Goal: Complete application form

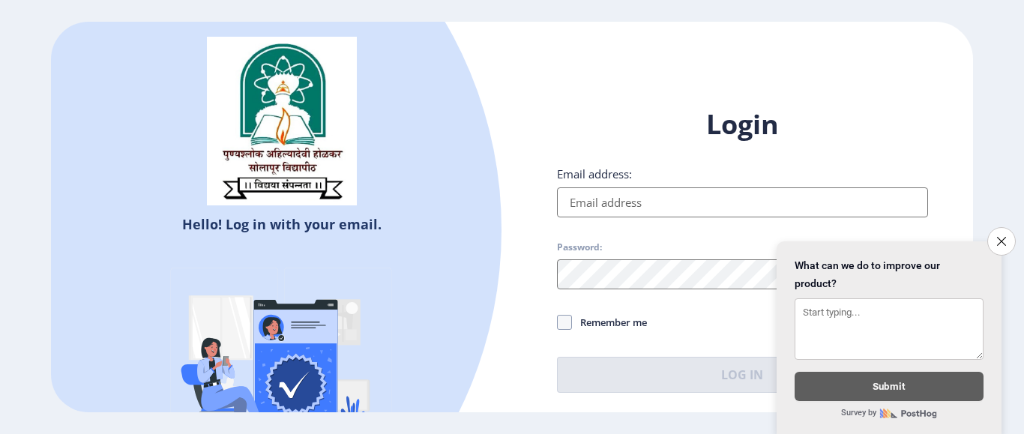
click at [598, 206] on input "Email address:" at bounding box center [742, 202] width 371 height 30
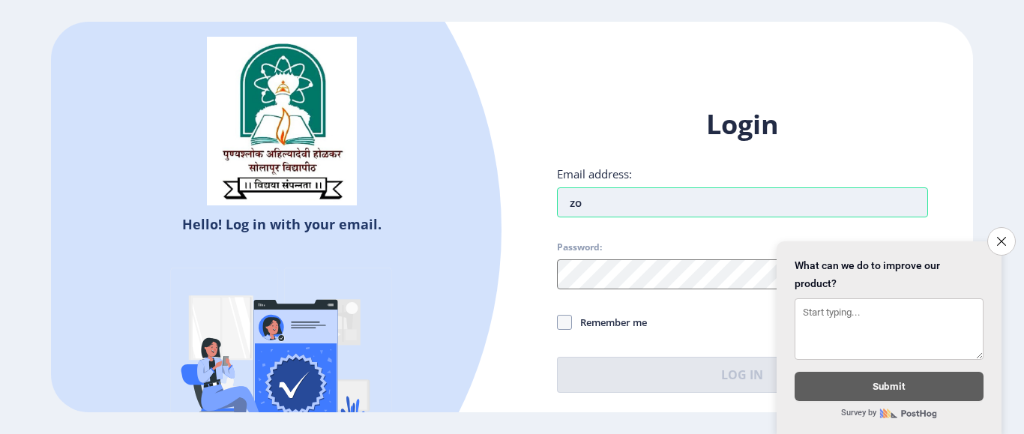
type input "z"
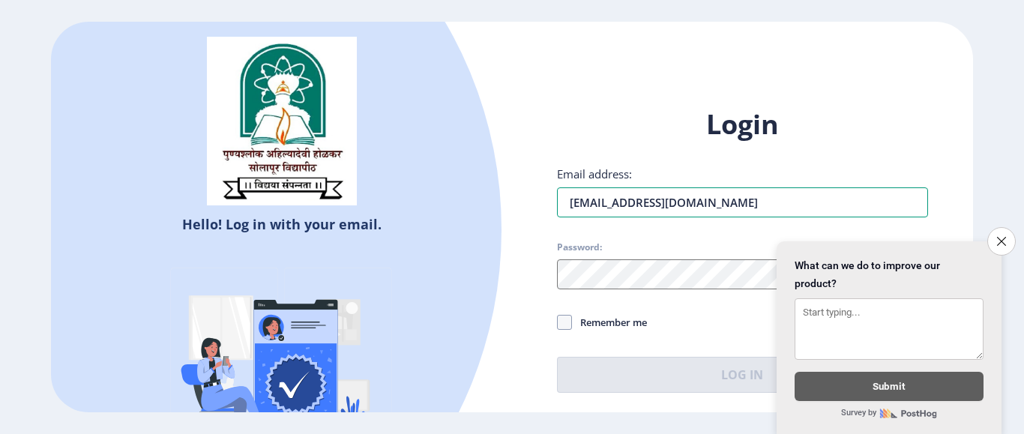
type input "[EMAIL_ADDRESS][DOMAIN_NAME]"
click at [1004, 238] on icon "Close survey" at bounding box center [1001, 241] width 10 height 10
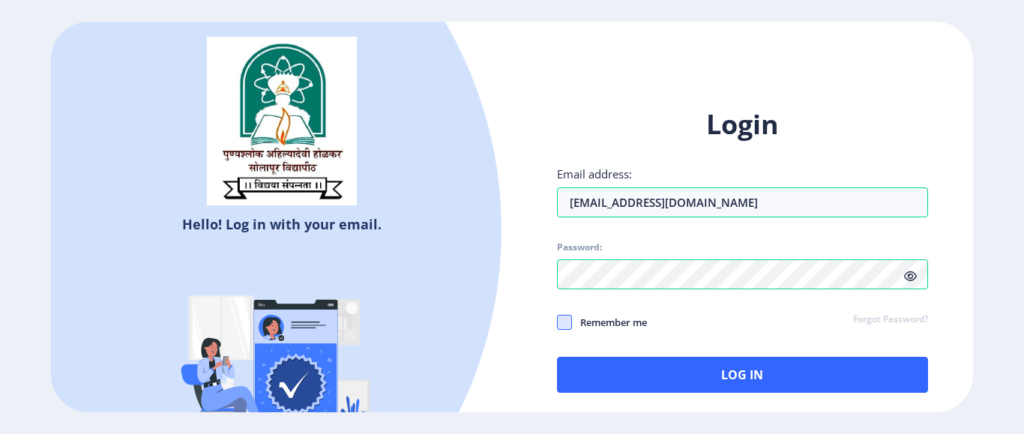
click at [567, 319] on span at bounding box center [564, 322] width 15 height 15
click at [558, 322] on input "Remember me" at bounding box center [557, 322] width 1 height 1
checkbox input "true"
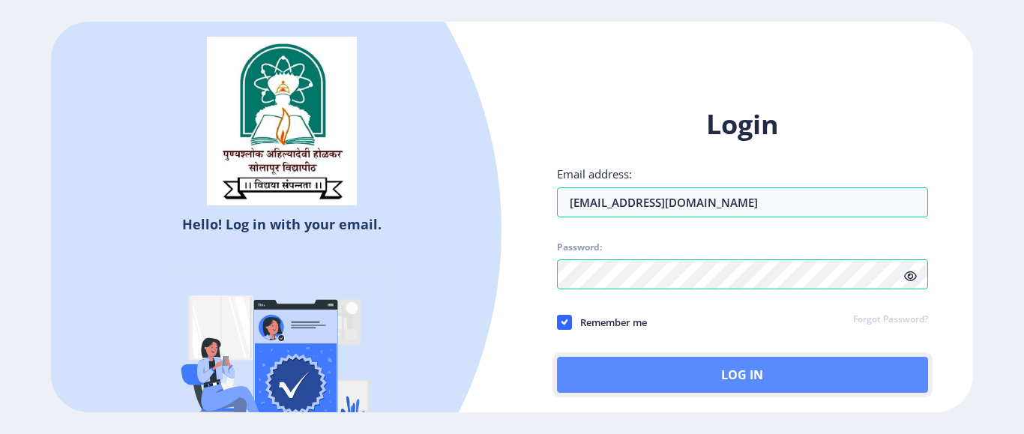
click at [588, 369] on button "Log In" at bounding box center [742, 375] width 371 height 36
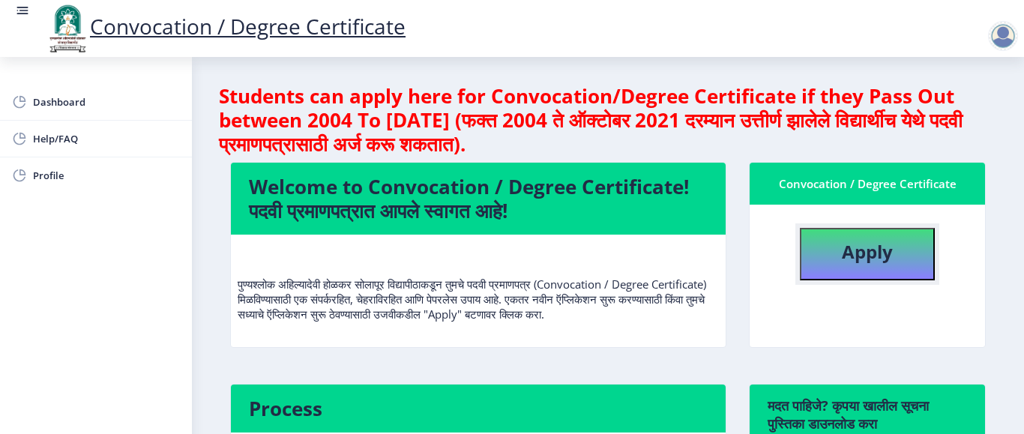
click at [869, 261] on b "Apply" at bounding box center [867, 251] width 51 height 25
select select
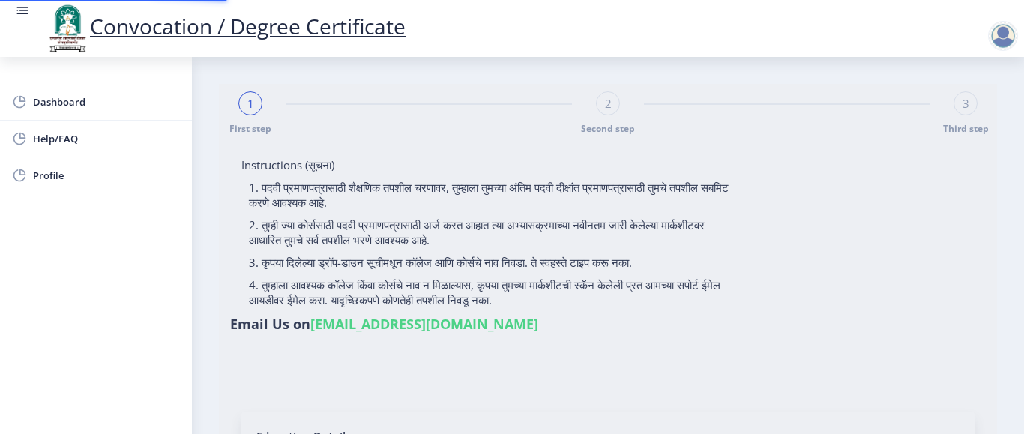
type input "2011032500001425"
select select "Regular"
select select "2015"
select select "October"
select select "PASS CLASS"
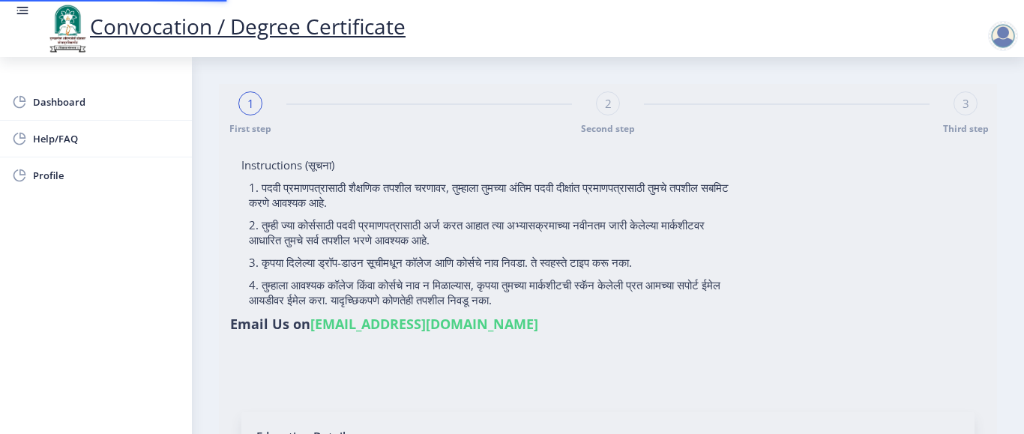
type input "117656"
select select "Marathi"
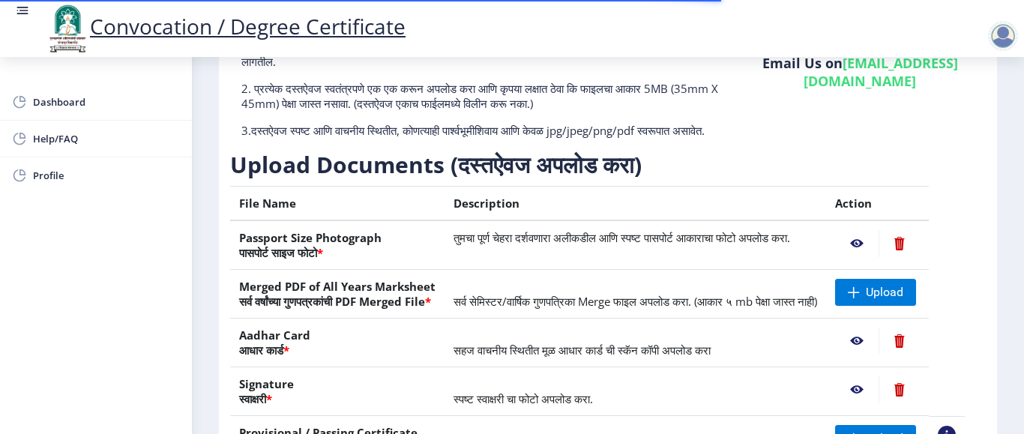
scroll to position [225, 0]
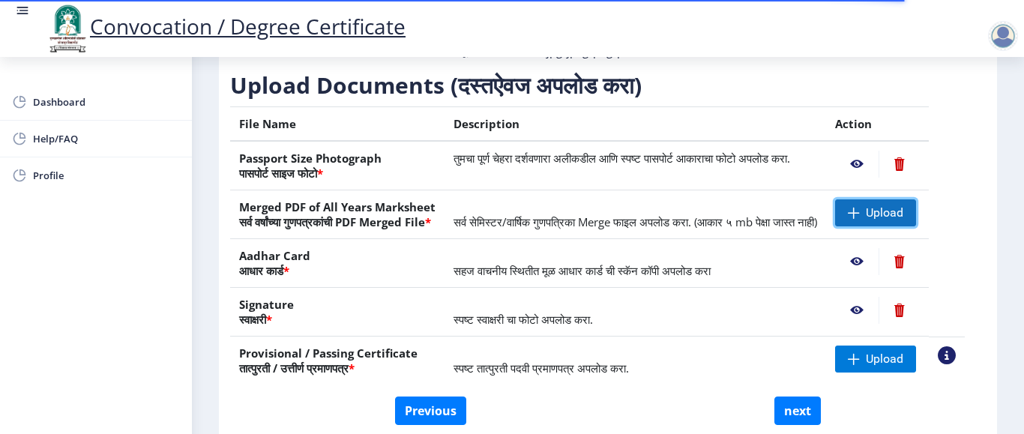
click at [885, 220] on span "Upload" at bounding box center [884, 212] width 37 height 15
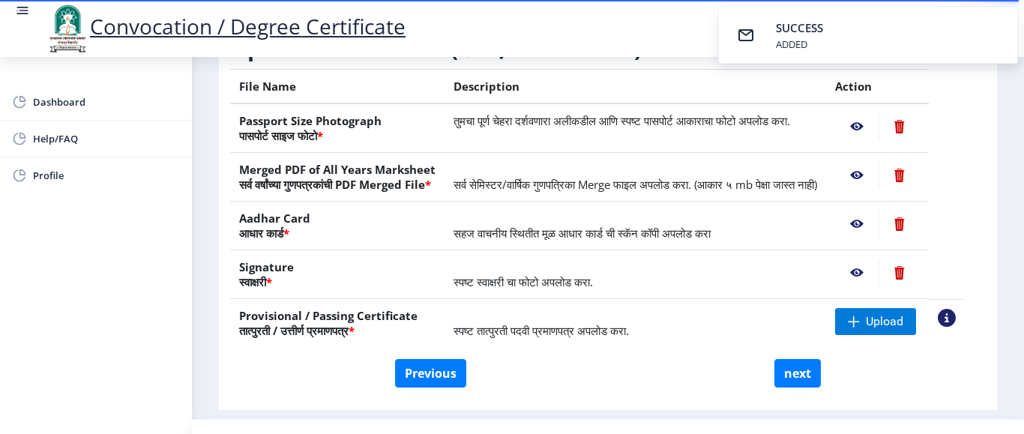
scroll to position [323, 0]
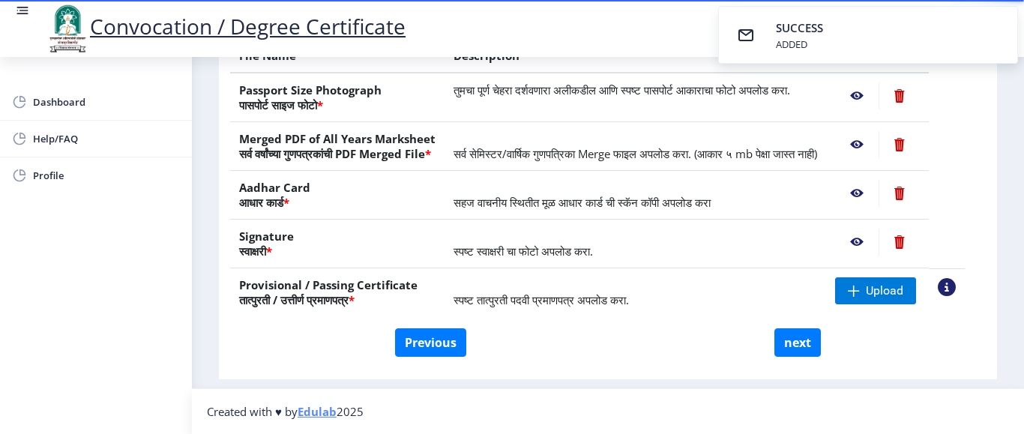
click at [916, 190] on nb-action at bounding box center [898, 193] width 41 height 27
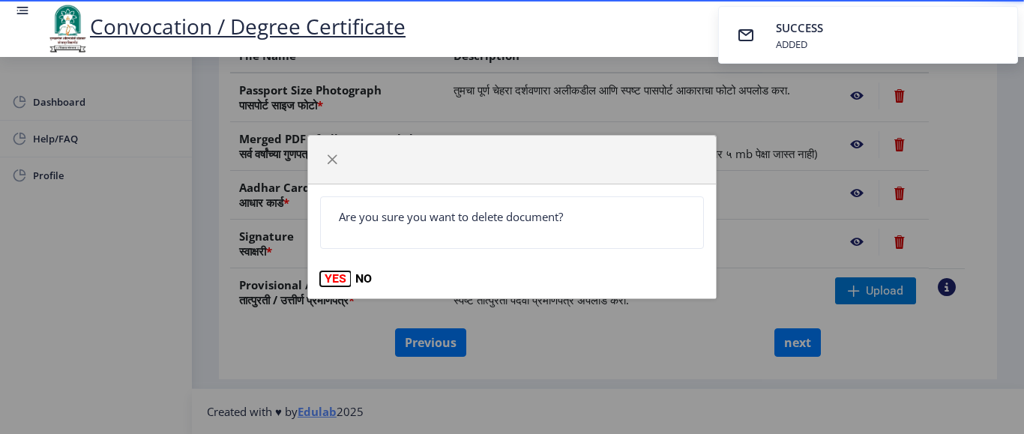
click at [334, 275] on button "YES" at bounding box center [335, 278] width 31 height 15
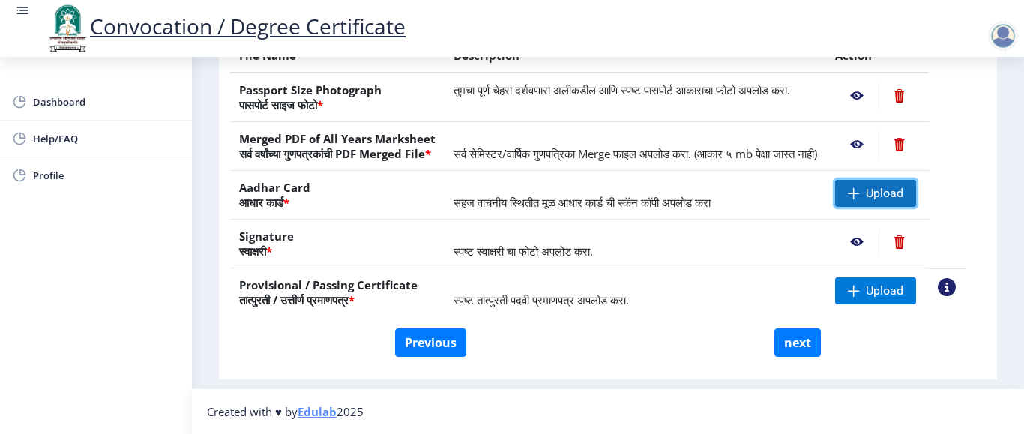
click at [881, 192] on span "Upload" at bounding box center [875, 193] width 81 height 27
click at [572, 304] on span "स्पष्ट तात्पुरती पदवी प्रमाणपत्र अपलोड करा." at bounding box center [540, 299] width 175 height 15
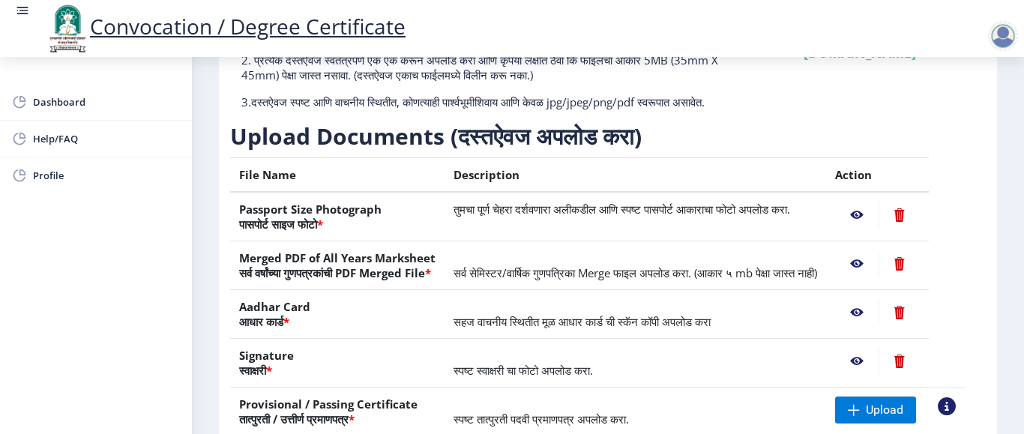
scroll to position [173, 0]
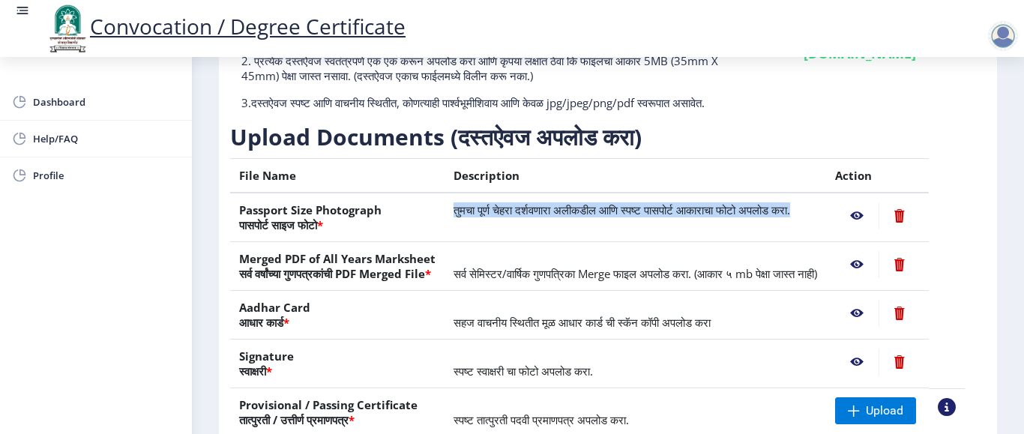
drag, startPoint x: 452, startPoint y: 225, endPoint x: 481, endPoint y: 238, distance: 31.9
click at [481, 238] on td "तुमचा पूर्ण चेहरा दर्शवणारा अलीकडील आणि स्पष्ट पासपोर्ट आकाराचा फोटो अपलोड करा." at bounding box center [634, 217] width 381 height 49
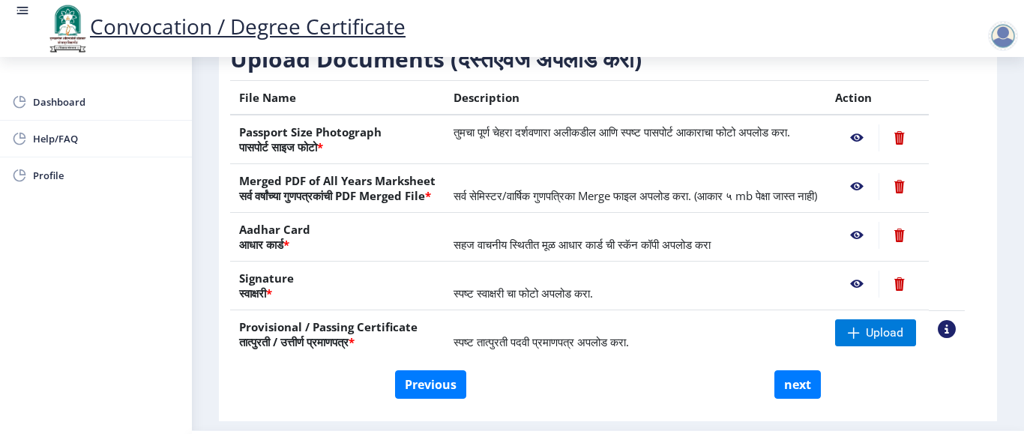
scroll to position [323, 0]
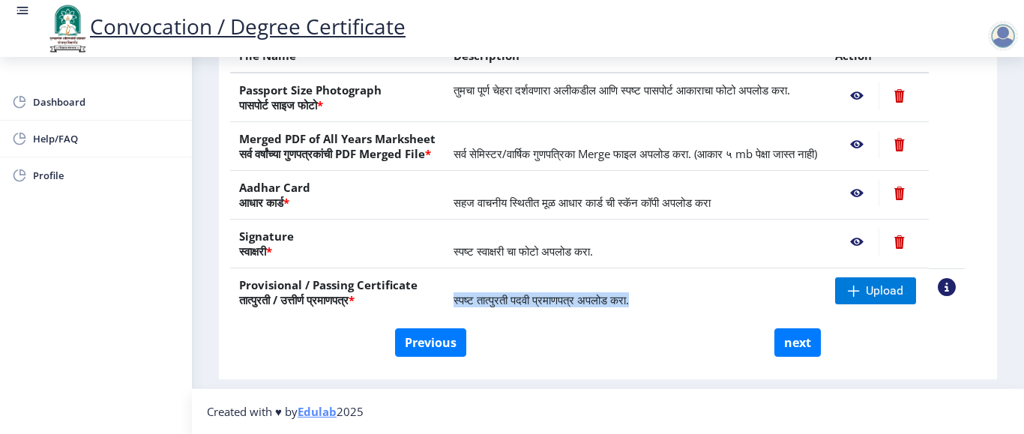
drag, startPoint x: 510, startPoint y: 301, endPoint x: 666, endPoint y: 312, distance: 156.3
click at [666, 312] on td "स्पष्ट तात्पुरती पदवी प्रमाणपत्र अपलोड करा." at bounding box center [634, 292] width 381 height 49
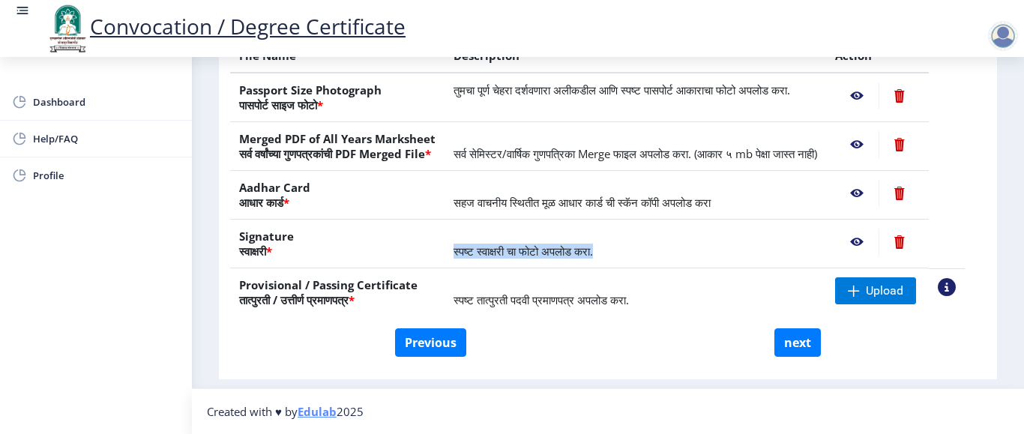
drag, startPoint x: 459, startPoint y: 254, endPoint x: 639, endPoint y: 253, distance: 180.6
click at [639, 253] on td "स्पष्ट स्वाक्षरी चा फोटो अपलोड करा." at bounding box center [634, 244] width 381 height 49
drag, startPoint x: 458, startPoint y: 253, endPoint x: 642, endPoint y: 251, distance: 183.6
click at [642, 251] on td "स्पष्ट स्वाक्षरी चा फोटो अपलोड करा." at bounding box center [634, 244] width 381 height 49
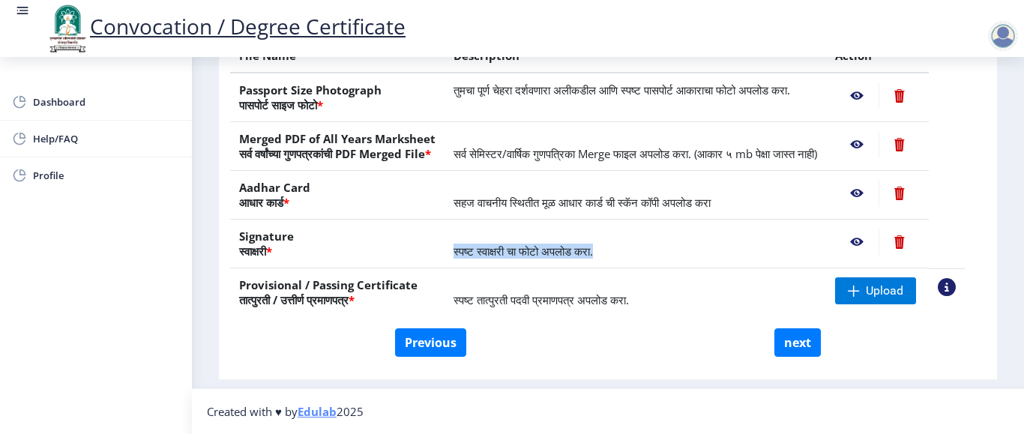
click at [642, 251] on td "स्पष्ट स्वाक्षरी चा फोटो अपलोड करा." at bounding box center [634, 244] width 381 height 49
drag, startPoint x: 456, startPoint y: 252, endPoint x: 636, endPoint y: 252, distance: 179.9
click at [636, 252] on td "स्पष्ट स्वाक्षरी चा फोटो अपलोड करा." at bounding box center [634, 244] width 381 height 49
click at [636, 250] on td "स्पष्ट स्वाक्षरी चा फोटो अपलोड करा." at bounding box center [634, 244] width 381 height 49
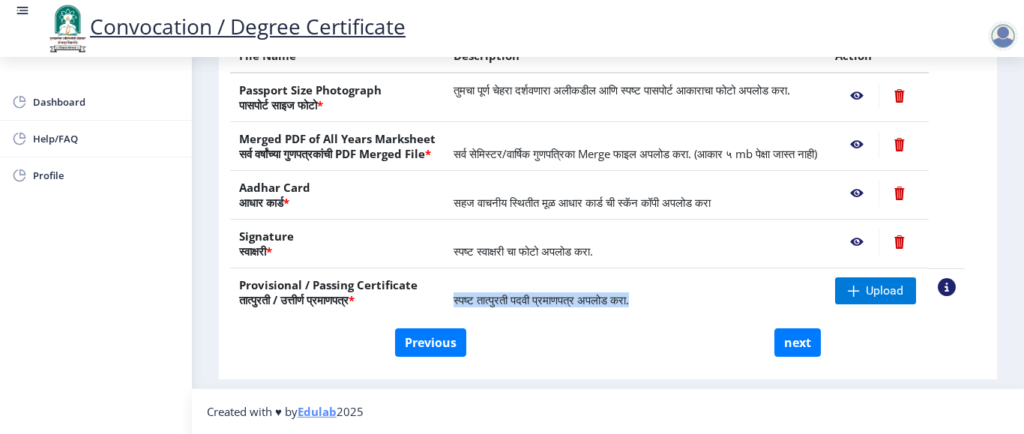
drag, startPoint x: 456, startPoint y: 301, endPoint x: 657, endPoint y: 297, distance: 200.2
click at [657, 297] on td "स्पष्ट तात्पुरती पदवी प्रमाणपत्र अपलोड करा." at bounding box center [634, 292] width 381 height 49
click at [657, 298] on td "स्पष्ट तात्पुरती पदवी प्रमाणपत्र अपलोड करा." at bounding box center [634, 292] width 381 height 49
drag, startPoint x: 456, startPoint y: 296, endPoint x: 639, endPoint y: 298, distance: 183.6
click at [639, 298] on td "स्पष्ट तात्पुरती पदवी प्रमाणपत्र अपलोड करा." at bounding box center [634, 292] width 381 height 49
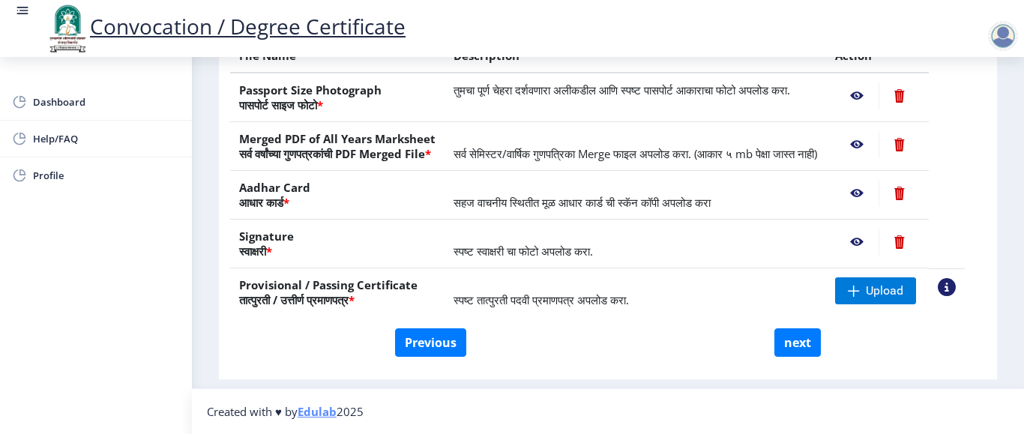
click at [651, 298] on td "स्पष्ट तात्पुरती पदवी प्रमाणपत्र अपलोड करा." at bounding box center [634, 292] width 381 height 49
drag, startPoint x: 648, startPoint y: 304, endPoint x: 455, endPoint y: 301, distance: 192.6
click at [455, 301] on td "स्पष्ट तात्पुरती पदवी प्रमाणपत्र अपलोड करा." at bounding box center [634, 292] width 381 height 49
drag, startPoint x: 458, startPoint y: 301, endPoint x: 670, endPoint y: 301, distance: 212.1
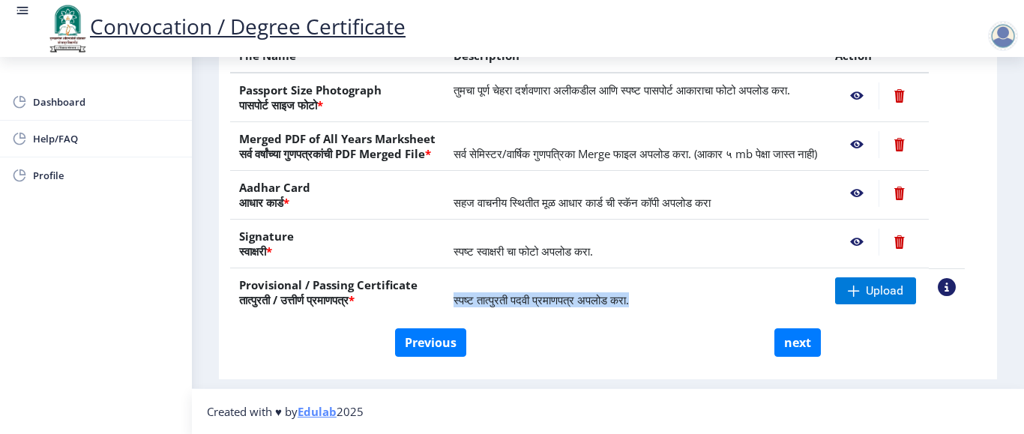
click at [670, 301] on td "स्पष्ट तात्पुरती पदवी प्रमाणपत्र अपलोड करा." at bounding box center [634, 292] width 381 height 49
click at [546, 307] on td "स्पष्ट तात्पुरती पदवी प्रमाणपत्र अपलोड करा." at bounding box center [634, 292] width 381 height 49
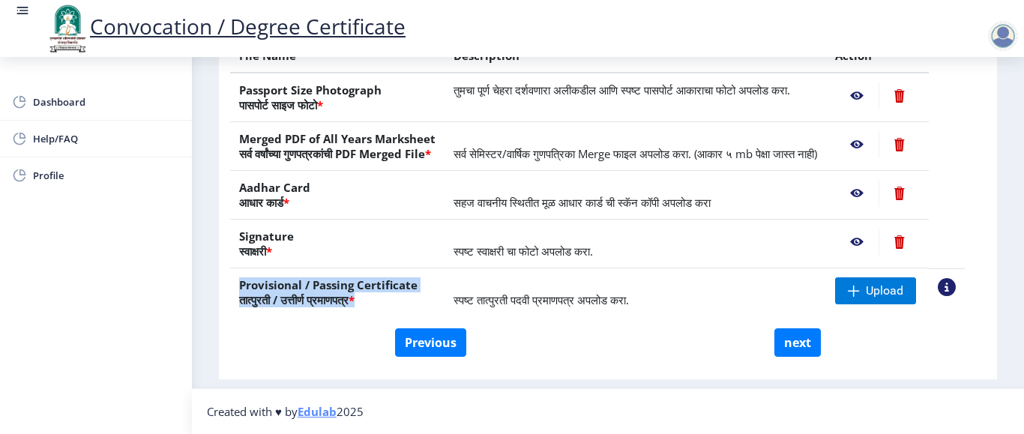
drag, startPoint x: 238, startPoint y: 290, endPoint x: 390, endPoint y: 298, distance: 151.6
click at [390, 298] on th "Provisional / Passing Certificate तात्पुरती / उत्तीर्ण प्रमाणपत्र *" at bounding box center [337, 292] width 214 height 49
drag, startPoint x: 237, startPoint y: 284, endPoint x: 381, endPoint y: 304, distance: 146.0
click at [381, 304] on th "Provisional / Passing Certificate तात्पुरती / उत्तीर्ण प्रमाणपत्र *" at bounding box center [337, 292] width 214 height 49
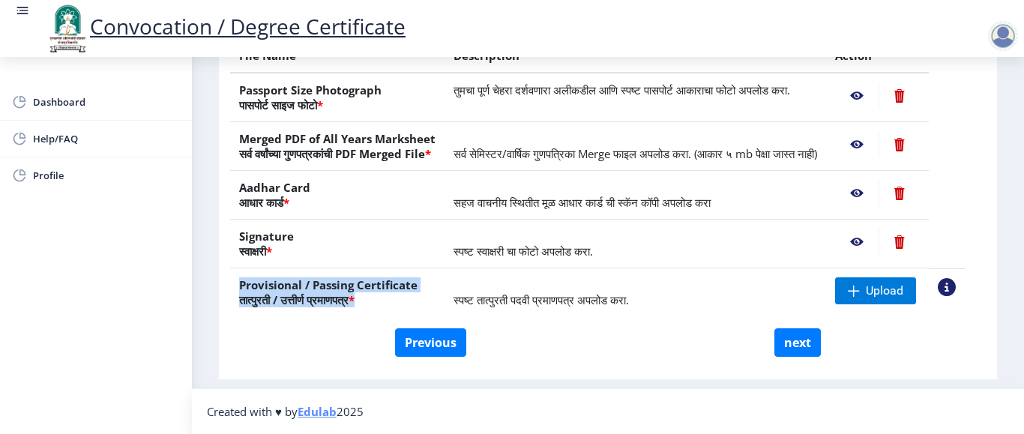
click at [264, 295] on th "Provisional / Passing Certificate तात्पुरती / उत्तीर्ण प्रमाणपत्र *" at bounding box center [337, 292] width 214 height 49
drag, startPoint x: 237, startPoint y: 286, endPoint x: 371, endPoint y: 304, distance: 135.4
click at [371, 304] on th "Provisional / Passing Certificate तात्पुरती / उत्तीर्ण प्रमाणपत्र *" at bounding box center [337, 292] width 214 height 49
click at [371, 303] on th "Provisional / Passing Certificate तात्पुरती / उत्तीर्ण प्रमाणपत्र *" at bounding box center [337, 292] width 214 height 49
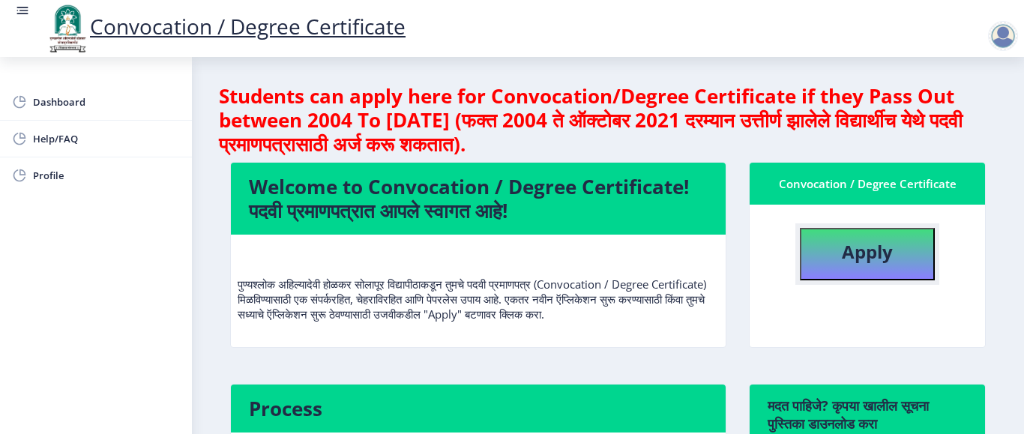
click at [838, 277] on button "Apply" at bounding box center [867, 254] width 135 height 52
select select
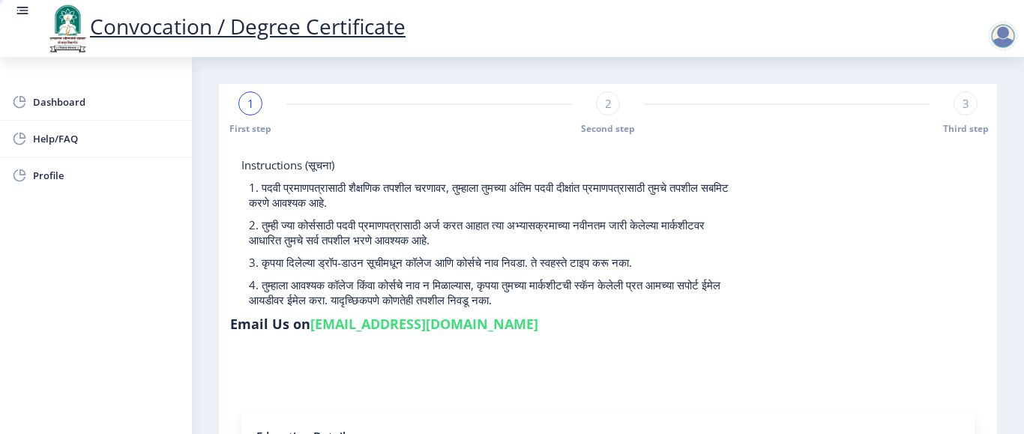
type input "2011032500001425"
select select "Regular"
select select "2015"
select select "October"
select select "PASS CLASS"
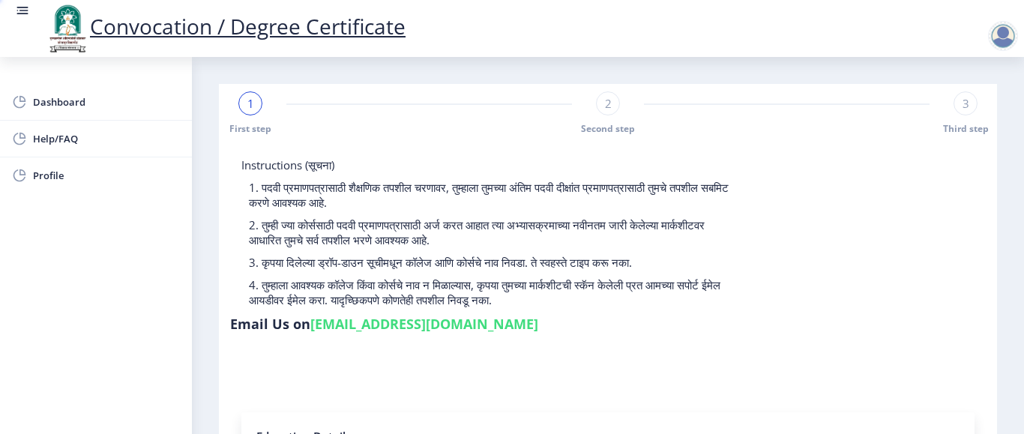
type input "117656"
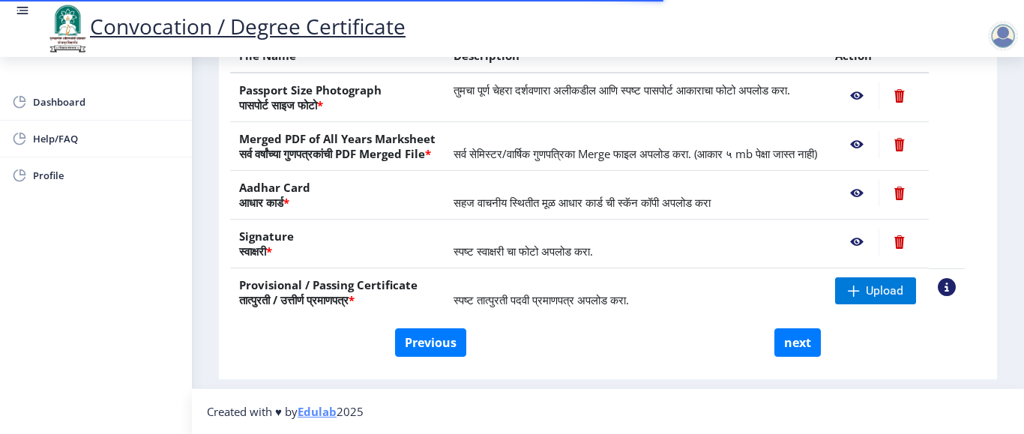
scroll to position [323, 0]
click at [562, 303] on span "स्पष्ट तात्पुरती पदवी प्रमाणपत्र अपलोड करा." at bounding box center [540, 299] width 175 height 15
click at [602, 301] on span "स्पष्ट तात्पुरती पदवी प्रमाणपत्र अपलोड करा." at bounding box center [540, 299] width 175 height 15
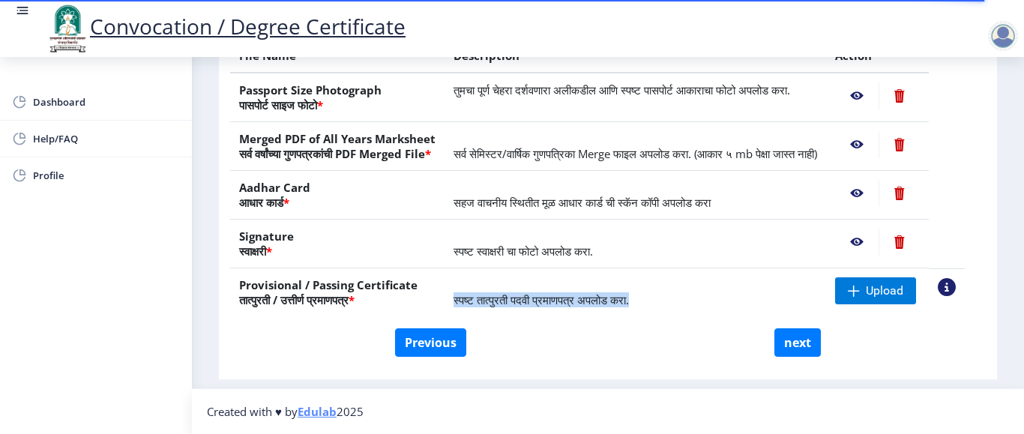
drag, startPoint x: 459, startPoint y: 297, endPoint x: 655, endPoint y: 300, distance: 195.6
click at [655, 300] on td "स्पष्ट तात्पुरती पदवी प्रमाणपत्र अपलोड करा." at bounding box center [634, 292] width 381 height 49
drag, startPoint x: 649, startPoint y: 301, endPoint x: 436, endPoint y: 302, distance: 212.8
click at [436, 302] on tr "Provisional / Passing Certificate तात्पुरती / उत्तीर्ण प्रमाणपत्र * स्पष्ट तात्…" at bounding box center [597, 292] width 734 height 49
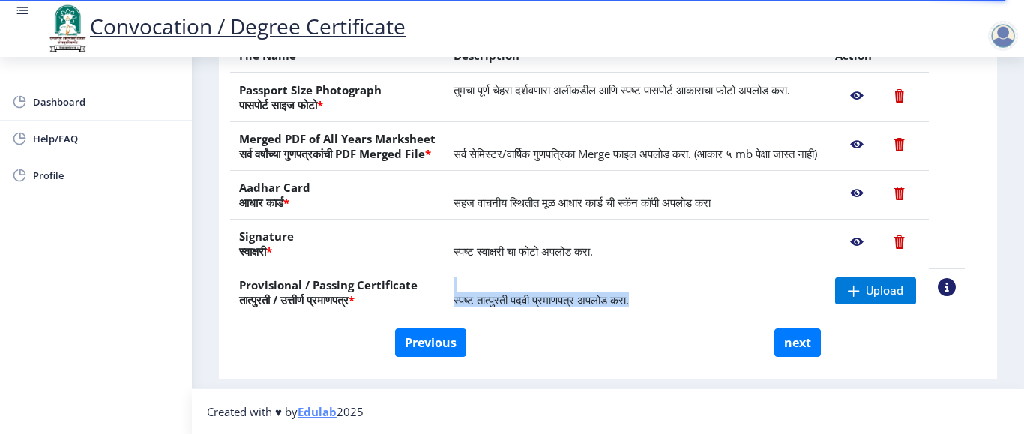
click at [465, 296] on span "स्पष्ट तात्पुरती पदवी प्रमाणपत्र अपलोड करा." at bounding box center [540, 299] width 175 height 15
drag, startPoint x: 459, startPoint y: 299, endPoint x: 675, endPoint y: 297, distance: 215.1
click at [675, 297] on td "स्पष्ट तात्पुरती पदवी प्रमाणपत्र अपलोड करा." at bounding box center [634, 292] width 381 height 49
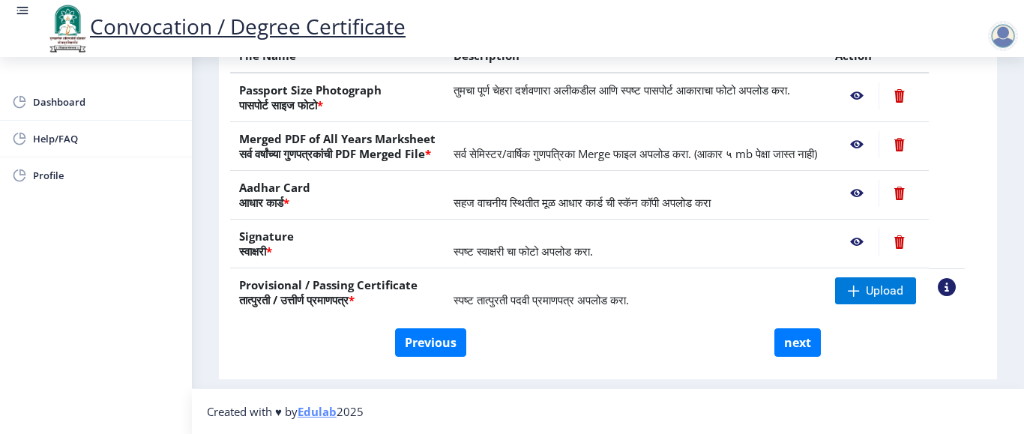
click at [567, 256] on span "स्पष्ट स्वाक्षरी चा फोटो अपलोड करा." at bounding box center [522, 251] width 139 height 15
click at [511, 154] on td "सर्व सेमिस्टर/वार्षिक गुणपत्रिका Merge फाइल अपलोड करा. (आकार ५ mb पेक्षा जास्त …" at bounding box center [634, 146] width 381 height 49
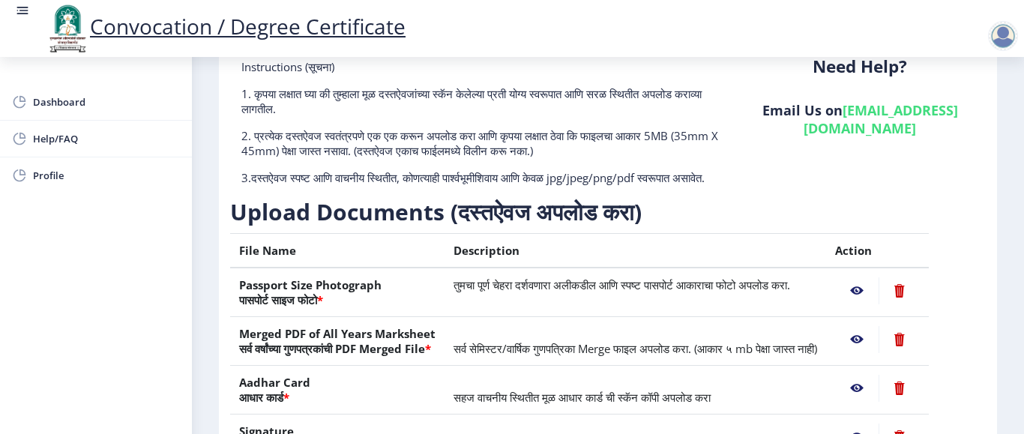
scroll to position [173, 0]
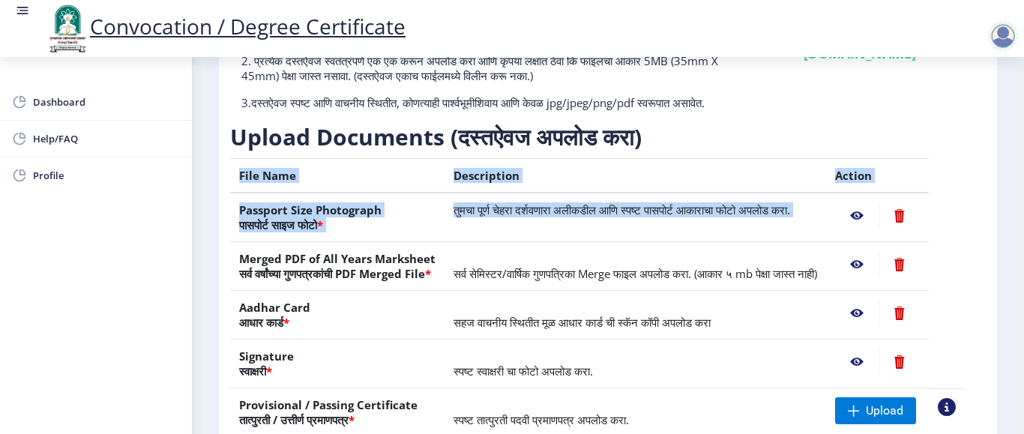
drag, startPoint x: 239, startPoint y: 190, endPoint x: 833, endPoint y: 230, distance: 594.9
click at [887, 230] on table "File Name Description Action Passport Size Photograph पासपोर्ट साइज फोटो * तुमच…" at bounding box center [597, 297] width 734 height 278
click at [794, 233] on td "तुमचा पूर्ण चेहरा दर्शवणारा अलीकडील आणि स्पष्ट पासपोर्ट आकाराचा फोटो अपलोड करा." at bounding box center [634, 217] width 381 height 49
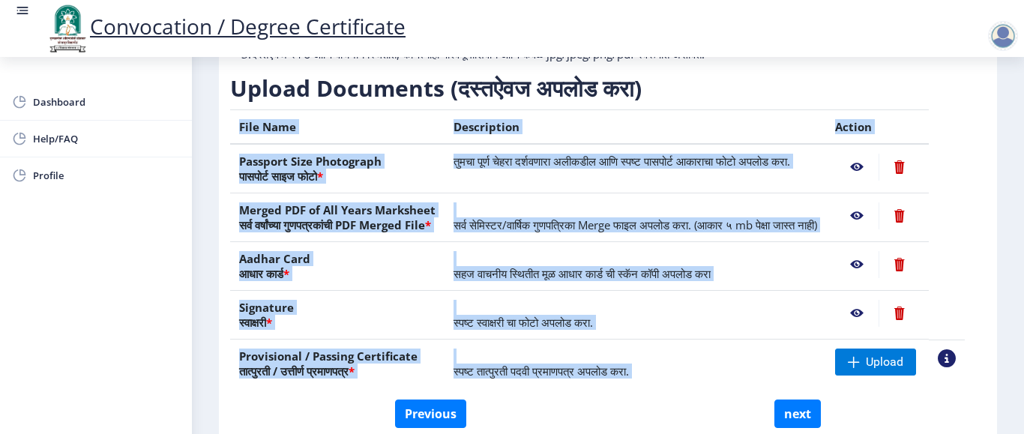
scroll to position [323, 0]
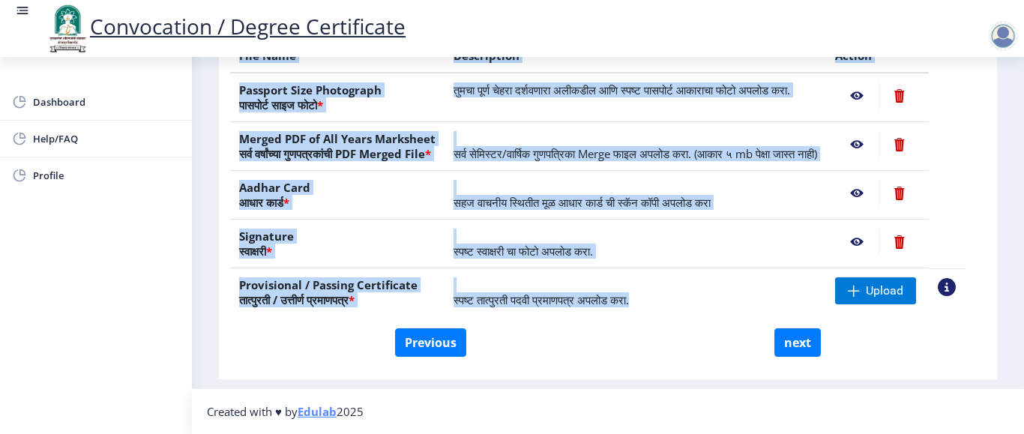
drag, startPoint x: 239, startPoint y: 190, endPoint x: 661, endPoint y: 306, distance: 437.6
click at [661, 306] on table "File Name Description Action Passport Size Photograph पासपोर्ट साइज फोटो * तुमच…" at bounding box center [597, 177] width 734 height 278
click at [661, 305] on td "स्पष्ट तात्पुरती पदवी प्रमाणपत्र अपलोड करा." at bounding box center [634, 292] width 381 height 49
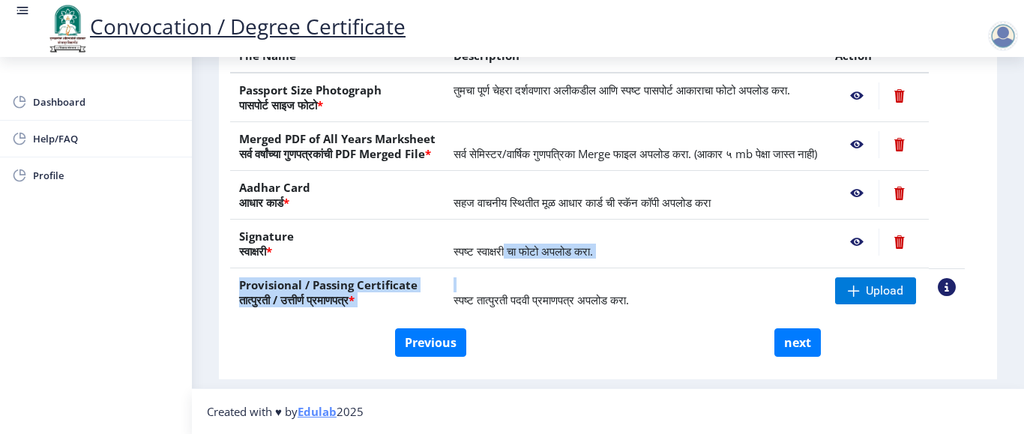
drag, startPoint x: 507, startPoint y: 253, endPoint x: 606, endPoint y: 270, distance: 100.3
click at [606, 270] on tbody "Passport Size Photograph पासपोर्ट साइज फोटो * तुमचा पूर्ण चेहरा दर्शवणारा अलीकड…" at bounding box center [597, 195] width 734 height 244
click at [606, 270] on td "स्पष्ट तात्पुरती पदवी प्रमाणपत्र अपलोड करा." at bounding box center [634, 292] width 381 height 49
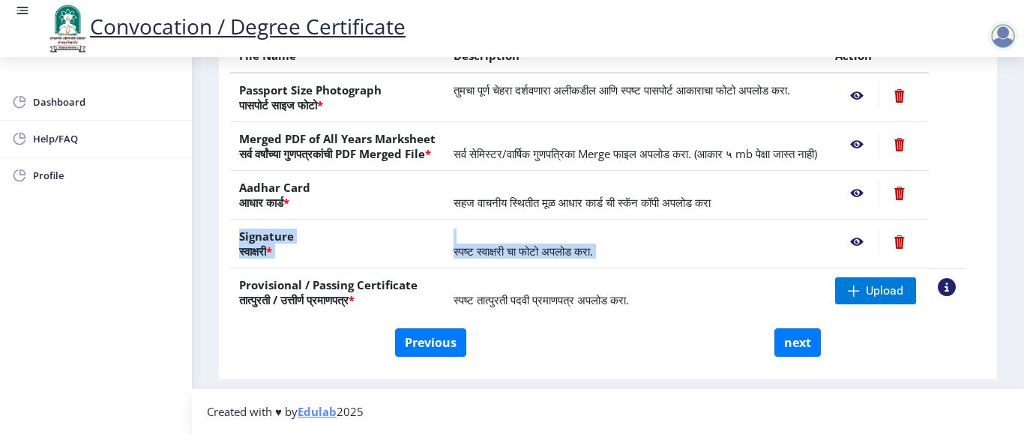
drag, startPoint x: 241, startPoint y: 232, endPoint x: 704, endPoint y: 241, distance: 462.5
click at [890, 241] on tr "Signature स्वाक्षरी * स्पष्ट स्वाक्षरी चा फोटो अपलोड करा." at bounding box center [597, 244] width 734 height 49
click at [647, 252] on td "स्पष्ट स्वाक्षरी चा फोटो अपलोड करा." at bounding box center [634, 244] width 381 height 49
click at [507, 208] on span "सहज वाचनीय स्थितीत मूळ आधार कार्ड ची स्कॅन कॉपी अपलोड करा" at bounding box center [581, 202] width 257 height 15
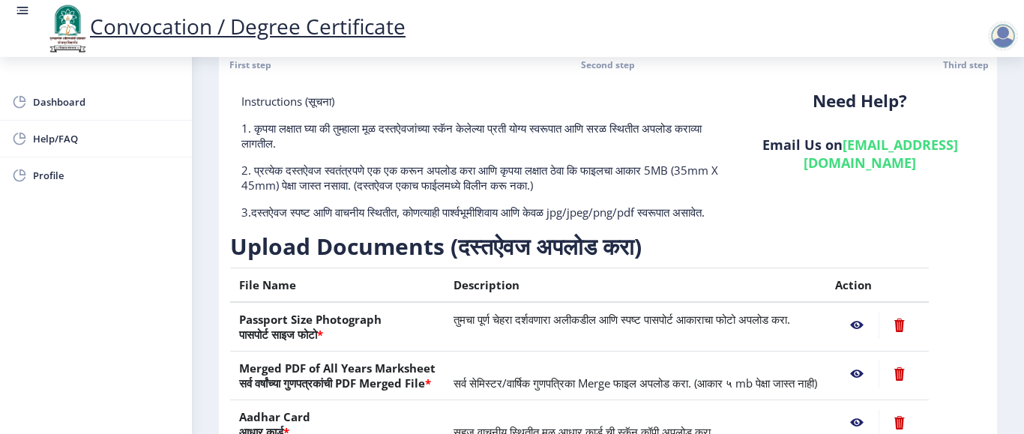
scroll to position [23, 0]
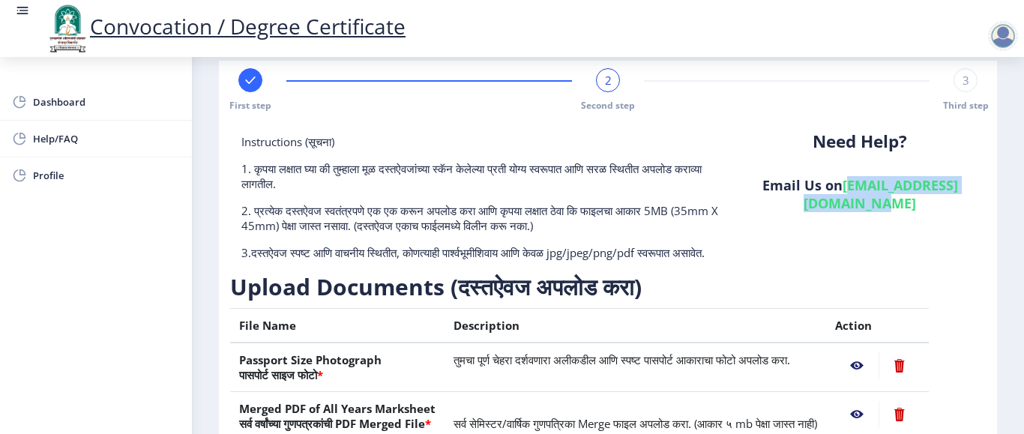
drag, startPoint x: 773, startPoint y: 203, endPoint x: 968, endPoint y: 218, distance: 195.4
click at [968, 218] on div "Need Help? Email Us on su.sfc@studentscenter.in" at bounding box center [860, 203] width 252 height 138
copy link "[EMAIL_ADDRESS][DOMAIN_NAME]"
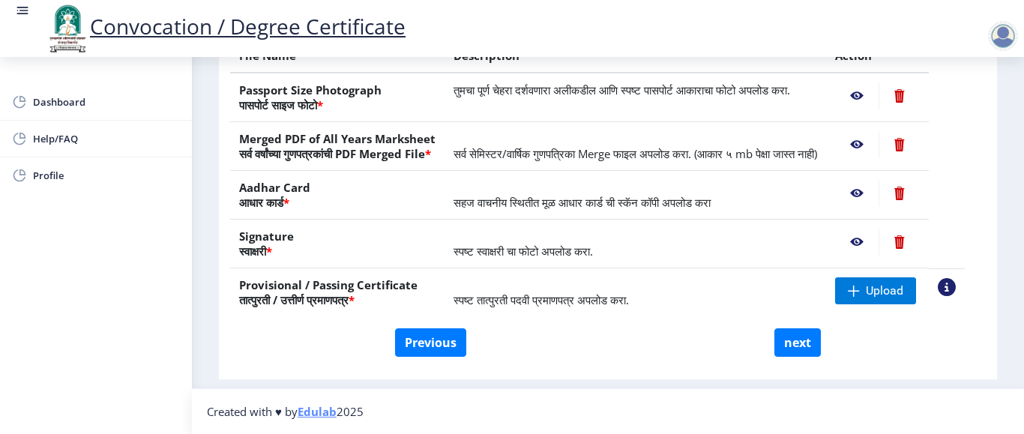
scroll to position [0, 0]
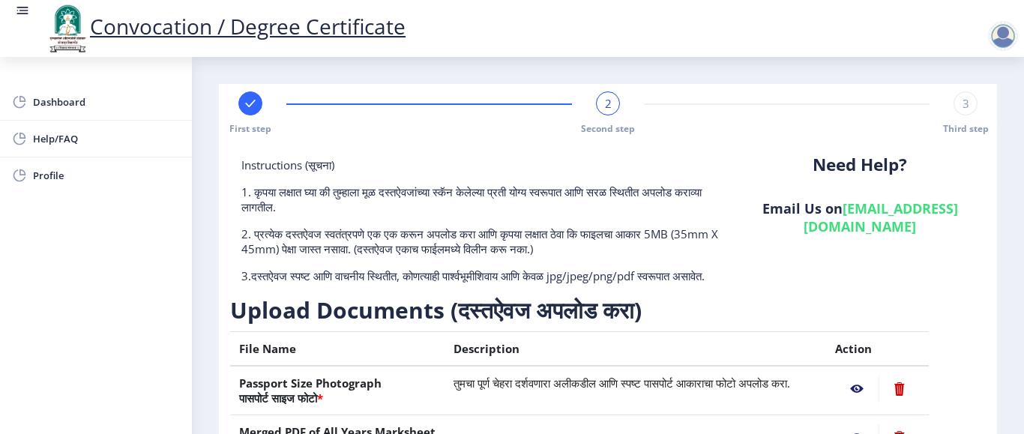
click at [608, 103] on span "2" at bounding box center [608, 103] width 7 height 15
click at [73, 100] on span "Dashboard" at bounding box center [106, 102] width 147 height 18
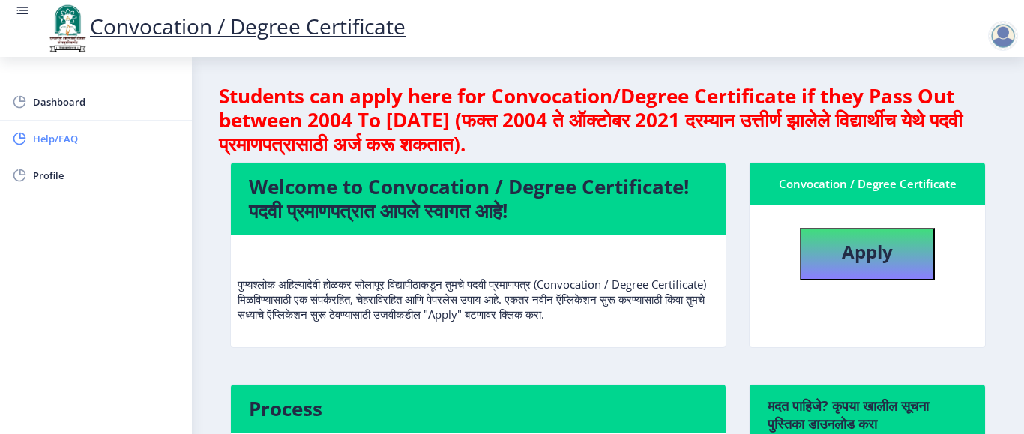
click at [66, 141] on span "Help/FAQ" at bounding box center [106, 139] width 147 height 18
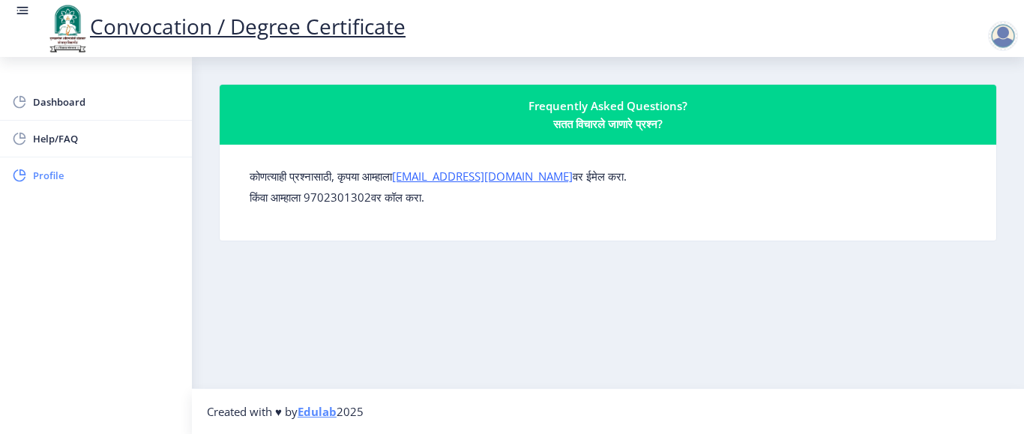
click at [53, 173] on span "Profile" at bounding box center [106, 175] width 147 height 18
select select "Male"
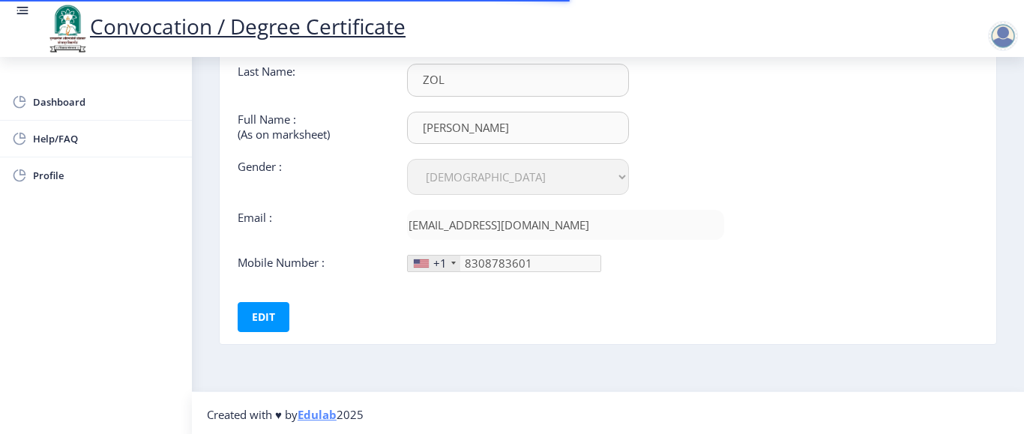
scroll to position [159, 0]
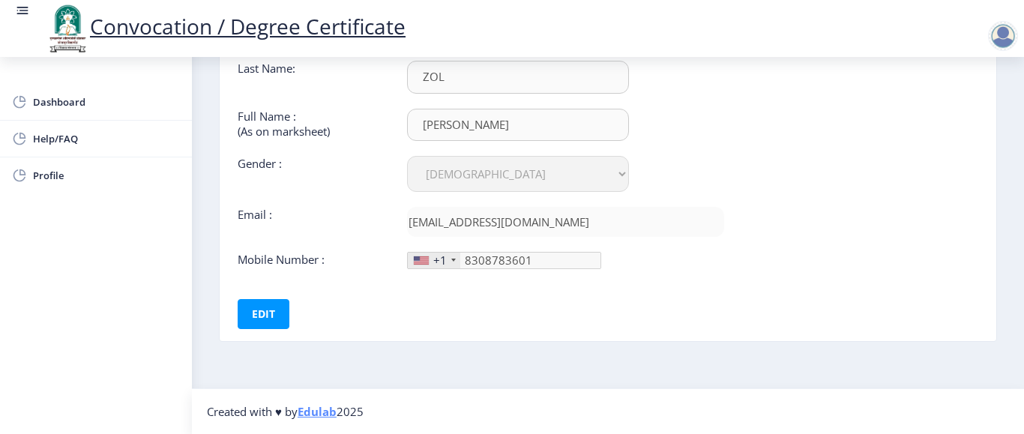
click at [439, 261] on div "+1" at bounding box center [439, 260] width 13 height 15
click at [451, 261] on div at bounding box center [453, 260] width 4 height 3
click at [426, 256] on div at bounding box center [421, 260] width 15 height 8
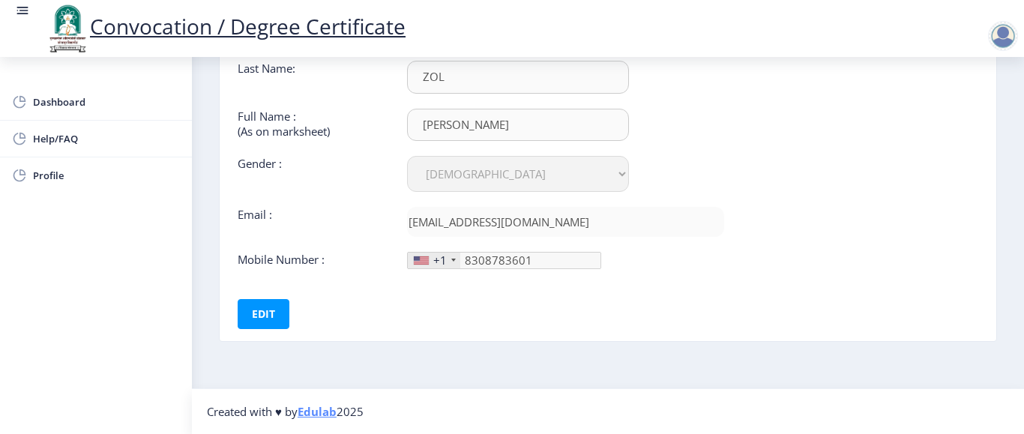
click at [454, 257] on div "+1" at bounding box center [434, 261] width 52 height 16
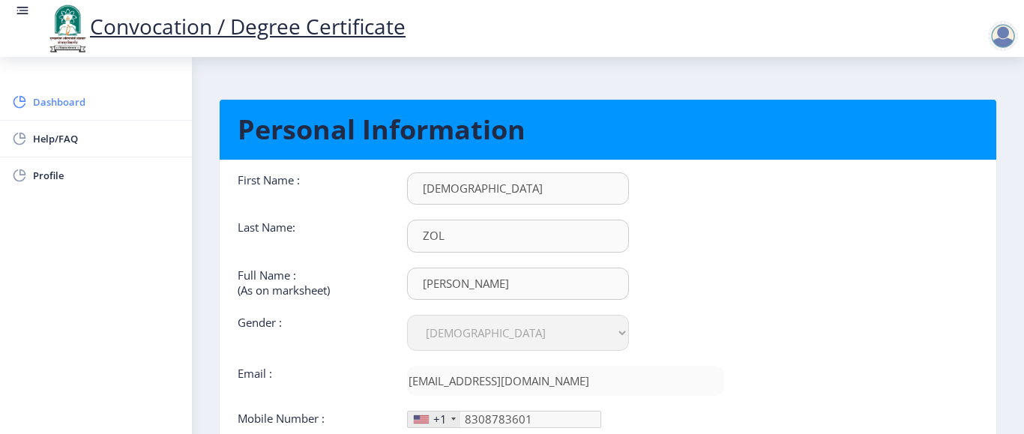
click at [75, 101] on span "Dashboard" at bounding box center [106, 102] width 147 height 18
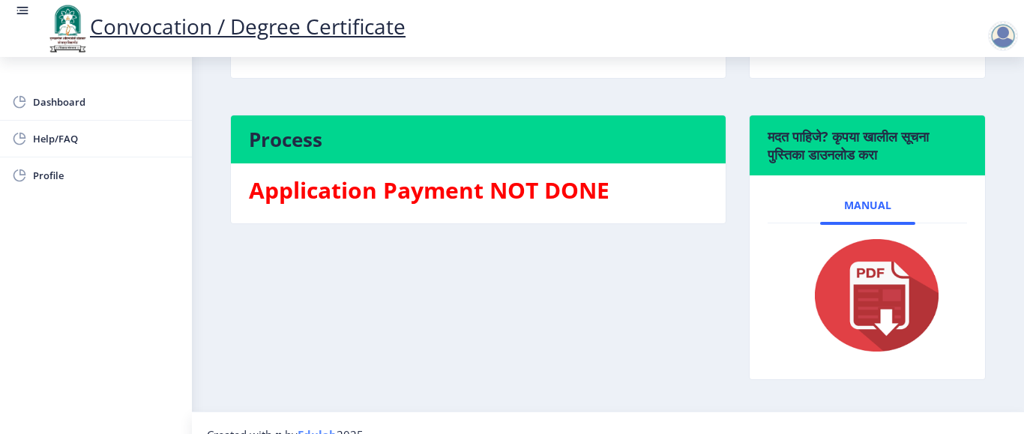
scroll to position [292, 0]
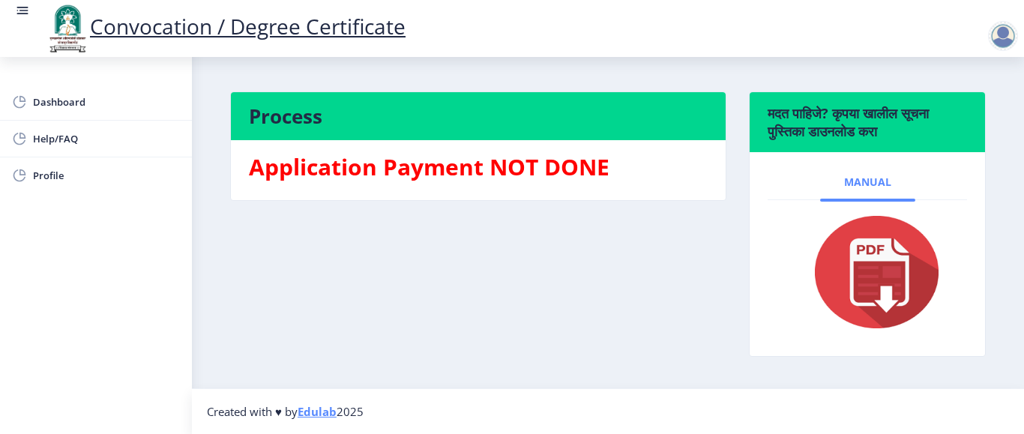
click at [859, 187] on span "Manual" at bounding box center [867, 182] width 47 height 12
click at [881, 257] on img at bounding box center [867, 272] width 150 height 120
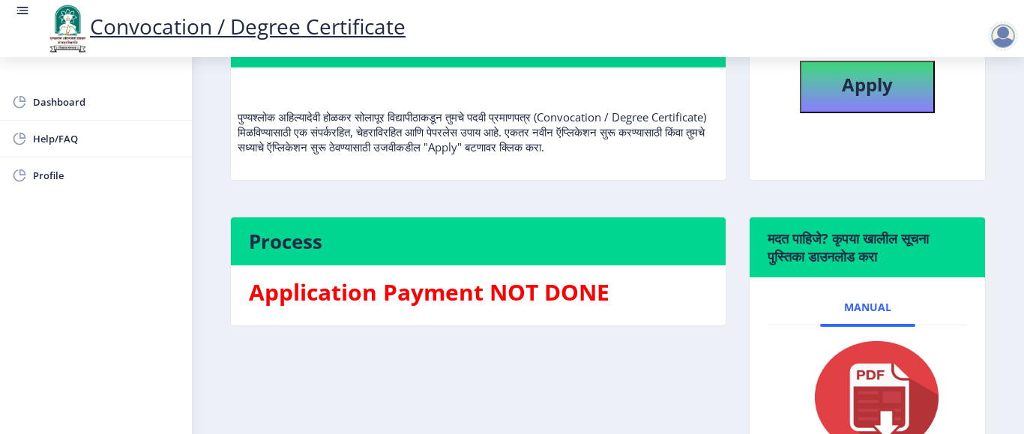
scroll to position [0, 0]
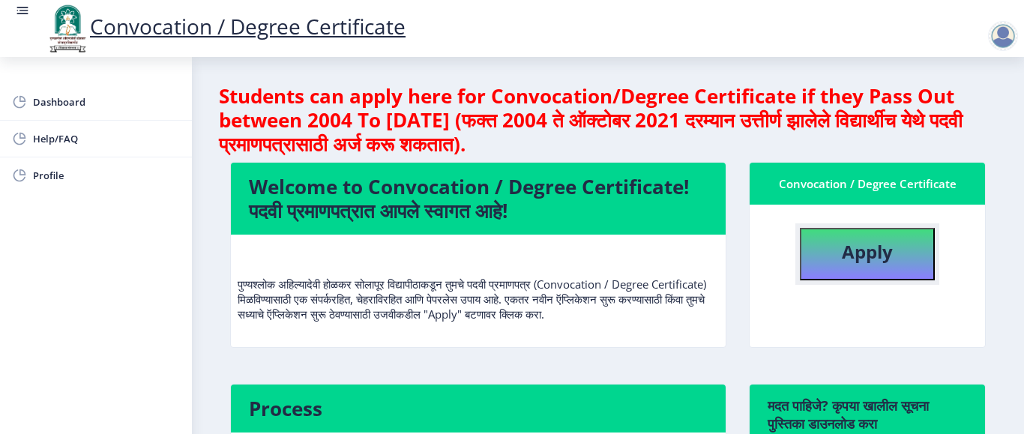
click at [912, 266] on button "Apply" at bounding box center [867, 254] width 135 height 52
select select
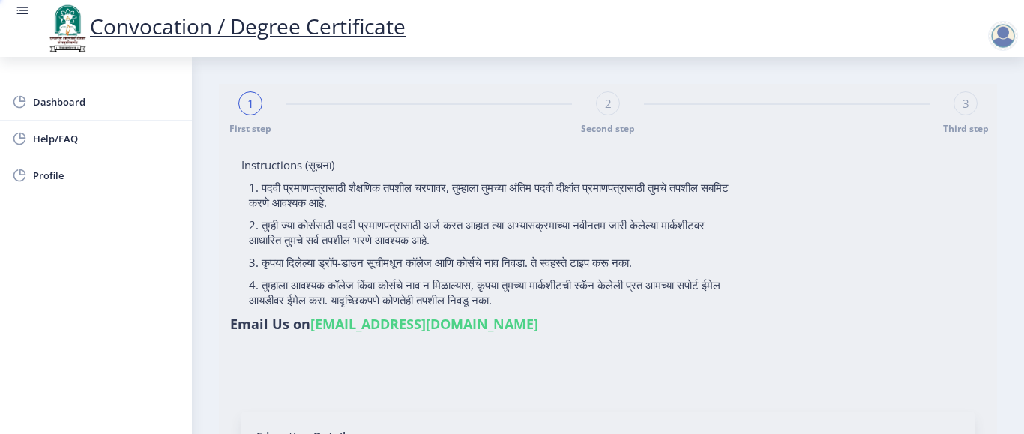
type input "[PERSON_NAME]"
type input "2011032500001425"
select select "Regular"
select select "2015"
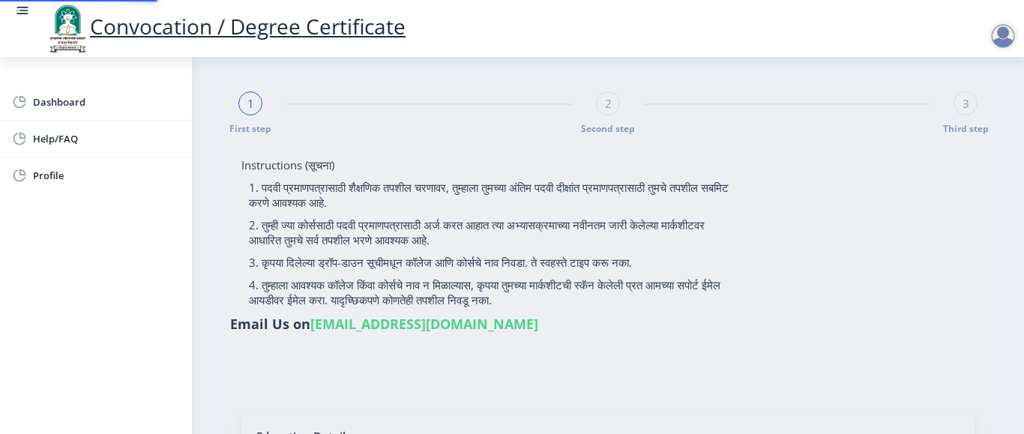
select select "October"
select select "PASS CLASS"
type input "117656"
select select "Marathi"
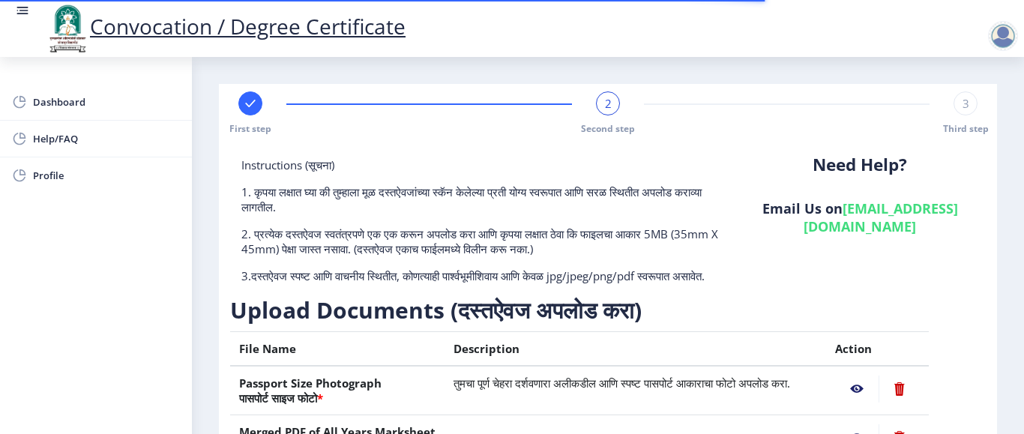
click at [959, 111] on div "3" at bounding box center [965, 103] width 24 height 24
click at [610, 94] on div "2" at bounding box center [608, 103] width 24 height 24
click at [615, 114] on div "2 Second step" at bounding box center [608, 112] width 24 height 43
click at [597, 103] on div "2" at bounding box center [608, 103] width 24 height 24
click at [971, 101] on div at bounding box center [965, 103] width 24 height 24
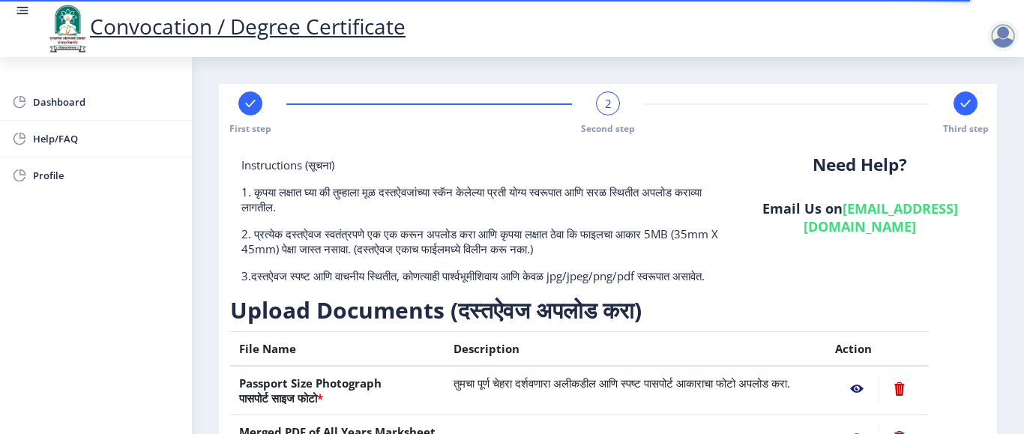
click at [965, 109] on rect at bounding box center [965, 103] width 15 height 15
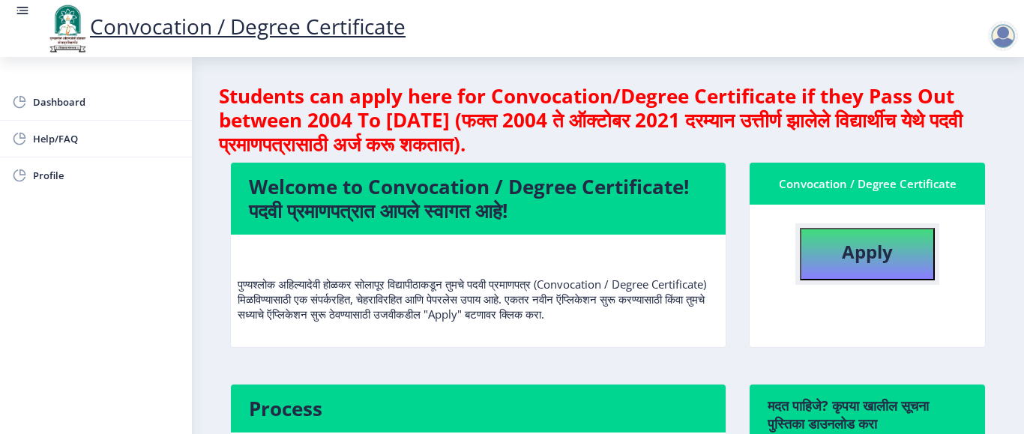
click at [875, 254] on b "Apply" at bounding box center [867, 251] width 51 height 25
select select
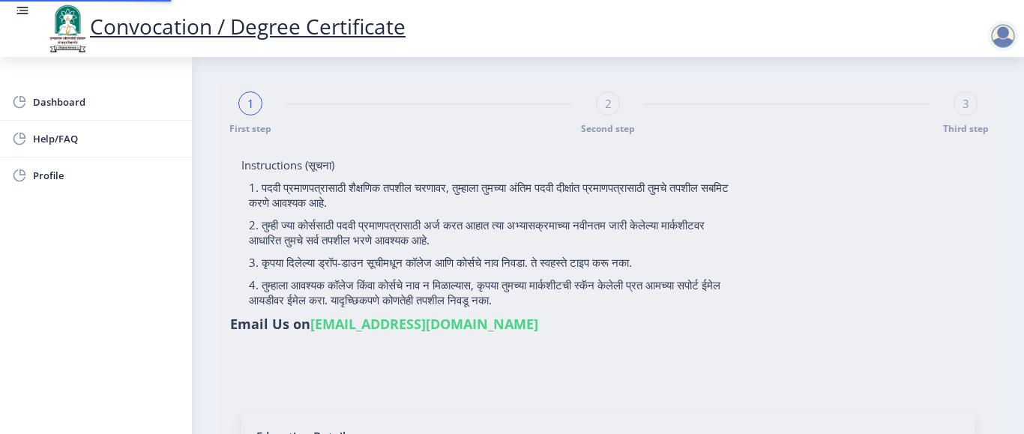
type input "2011032500001425"
select select "Regular"
select select "2015"
select select "October"
select select "PASS CLASS"
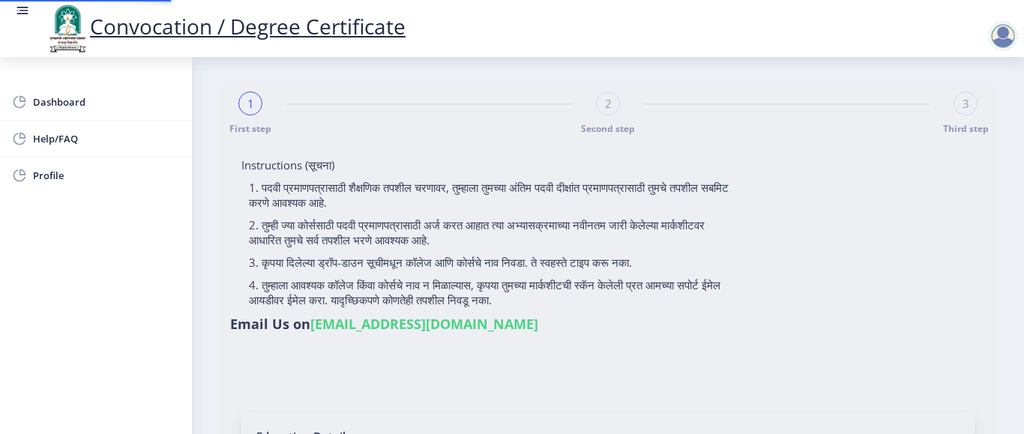
type input "117656"
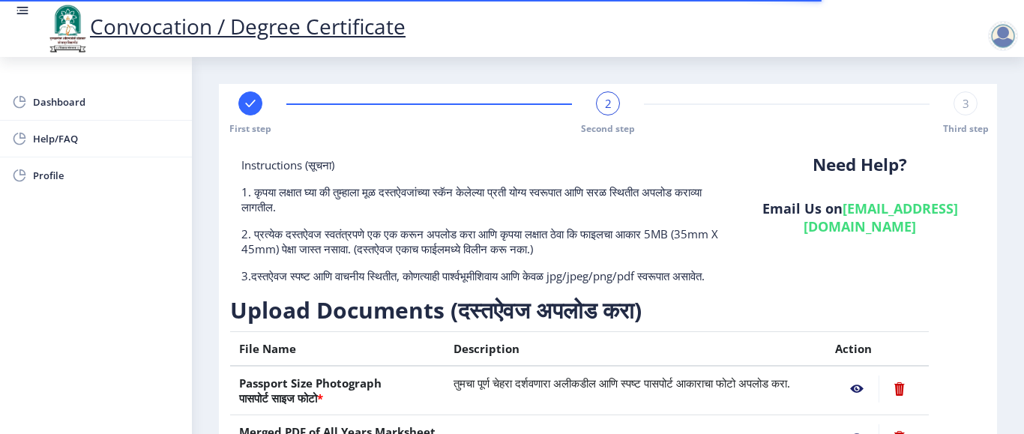
click at [654, 114] on div "First step 2 Second step 3 Third step" at bounding box center [607, 112] width 763 height 43
drag, startPoint x: 807, startPoint y: 164, endPoint x: 908, endPoint y: 174, distance: 101.6
click at [922, 173] on div "Need Help? Email Us on su.sfc@studentscenter.in" at bounding box center [860, 226] width 252 height 138
click at [847, 211] on h6 "Email Us on su.sfc@studentscenter.in" at bounding box center [859, 217] width 229 height 36
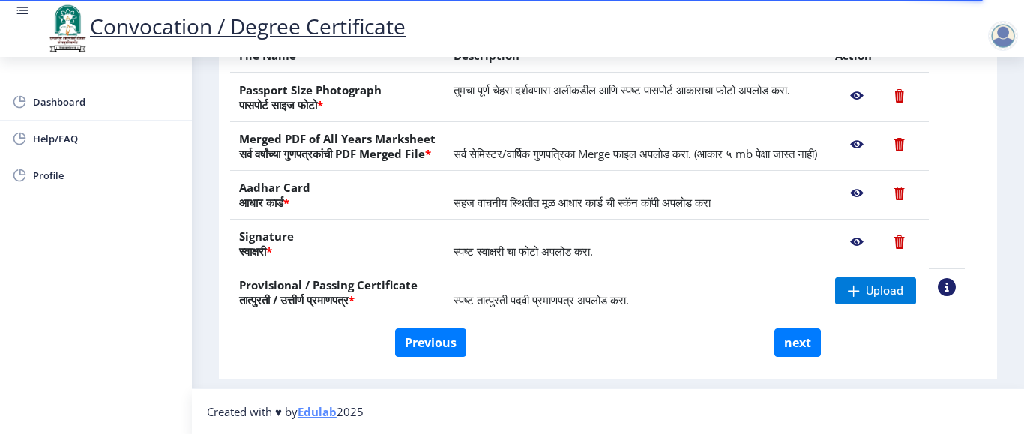
scroll to position [323, 0]
drag, startPoint x: 498, startPoint y: 202, endPoint x: 609, endPoint y: 202, distance: 111.7
click at [609, 202] on span "सहज वाचनीय स्थितीत मूळ आधार कार्ड ची स्कॅन कॉपी अपलोड करा" at bounding box center [581, 202] width 257 height 15
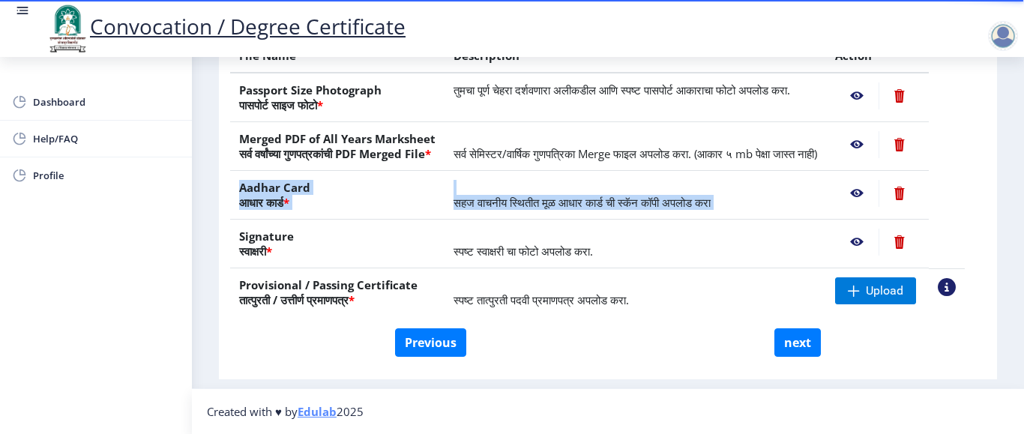
drag, startPoint x: 237, startPoint y: 188, endPoint x: 894, endPoint y: 198, distance: 657.3
click at [894, 198] on tr "Aadhar Card आधार कार्ड * सहज वाचनीय स्थितीत मूळ आधार कार्ड ची स्कॅन कॉपी अपलोड …" at bounding box center [597, 195] width 734 height 49
click at [710, 207] on span "सहज वाचनीय स्थितीत मूळ आधार कार्ड ची स्कॅन कॉपी अपलोड करा" at bounding box center [581, 202] width 257 height 15
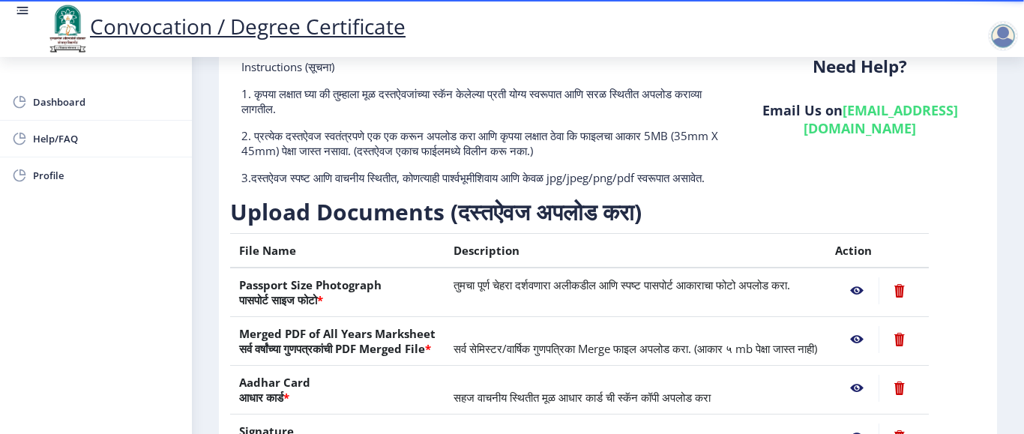
scroll to position [0, 0]
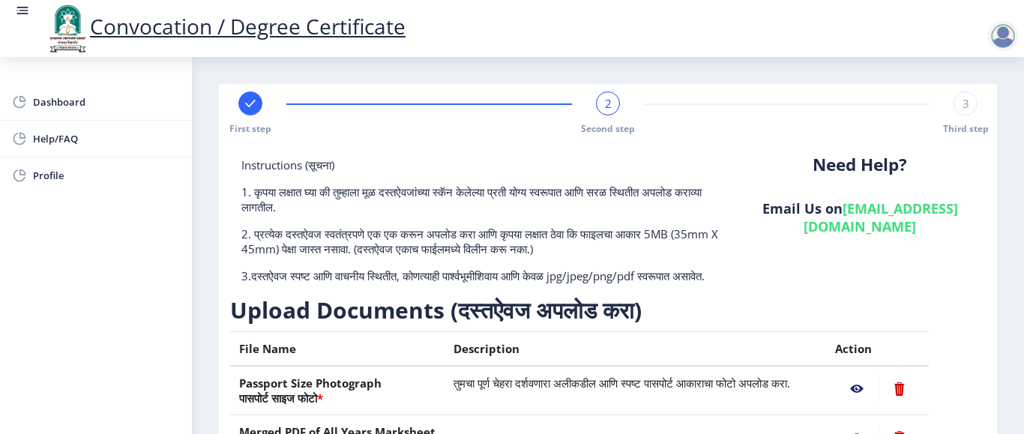
click at [566, 203] on p "1. कृपया लक्षात घ्या की तुम्हाला मूळ दस्तऐवजांच्या स्कॅन केलेल्या प्रती योग्य स…" at bounding box center [481, 199] width 481 height 30
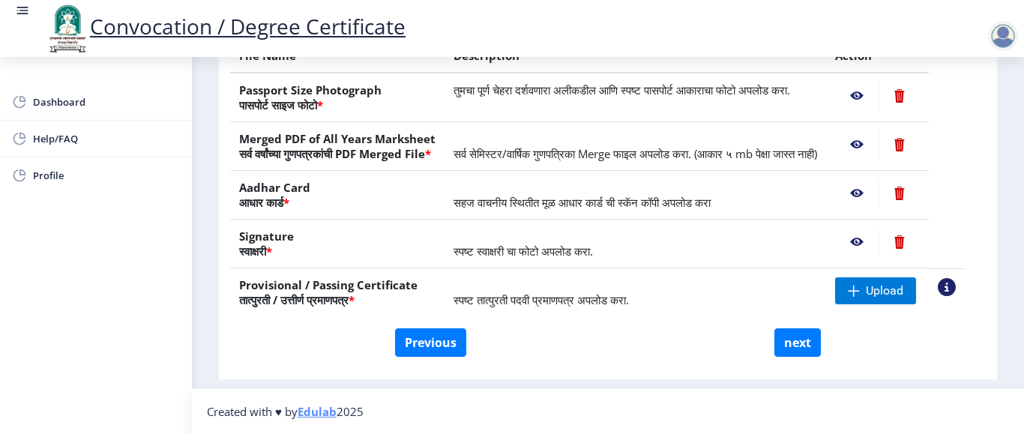
scroll to position [323, 0]
click at [588, 250] on span "स्पष्ट स्वाक्षरी चा फोटो अपलोड करा." at bounding box center [522, 251] width 139 height 15
drag, startPoint x: 459, startPoint y: 303, endPoint x: 662, endPoint y: 303, distance: 202.4
click at [662, 303] on td "स्पष्ट तात्पुरती पदवी प्रमाणपत्र अपलोड करा." at bounding box center [634, 292] width 381 height 49
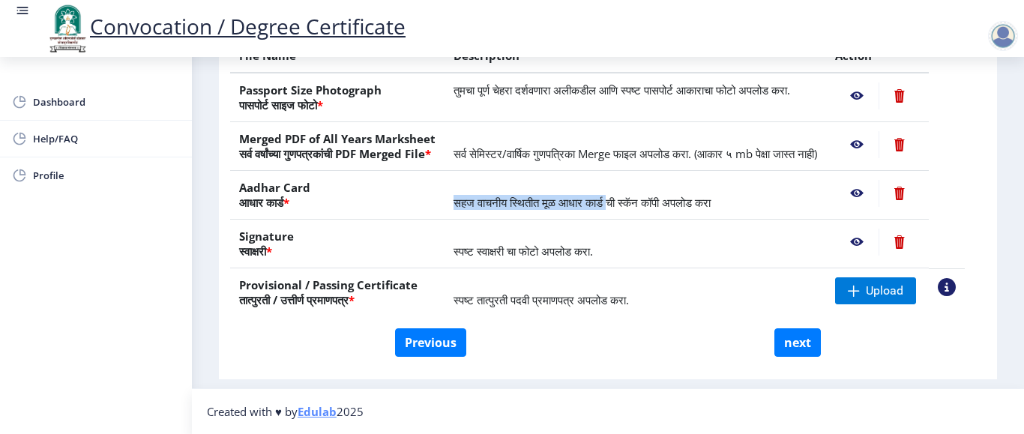
drag, startPoint x: 456, startPoint y: 205, endPoint x: 633, endPoint y: 212, distance: 177.0
click at [633, 212] on td "सहज वाचनीय स्थितीत मूळ आधार कार्ड ची स्कॅन कॉपी अपलोड करा" at bounding box center [634, 195] width 381 height 49
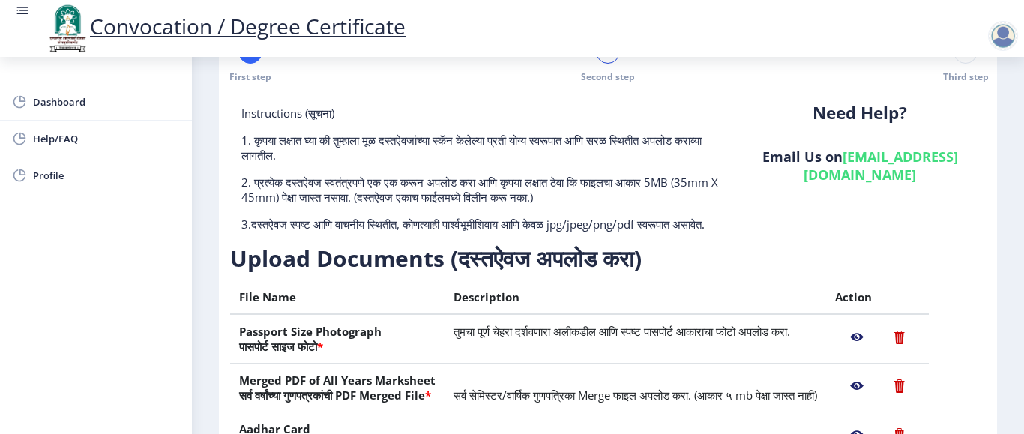
scroll to position [23, 0]
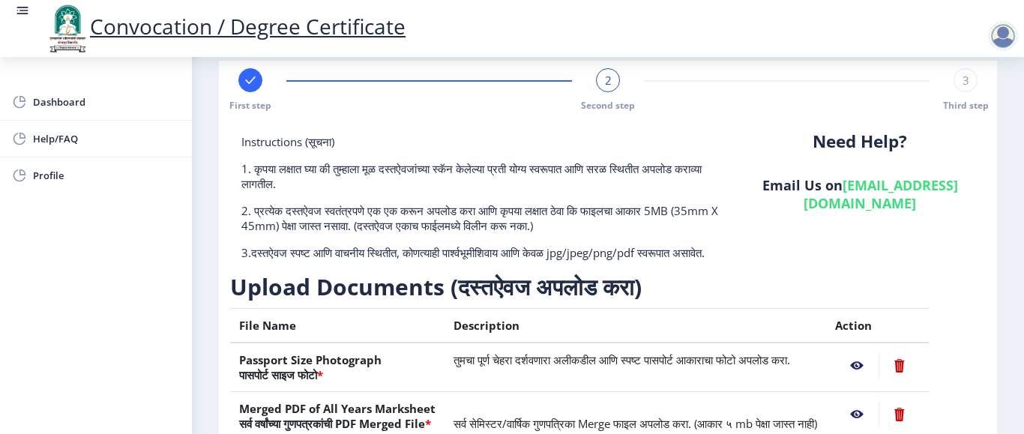
click at [620, 250] on p "3.दस्तऐवज स्पष्ट आणि वाचनीय स्थितीत, कोणत्याही पार्श्वभूमीशिवाय आणि केवळ jpg/jp…" at bounding box center [481, 252] width 481 height 15
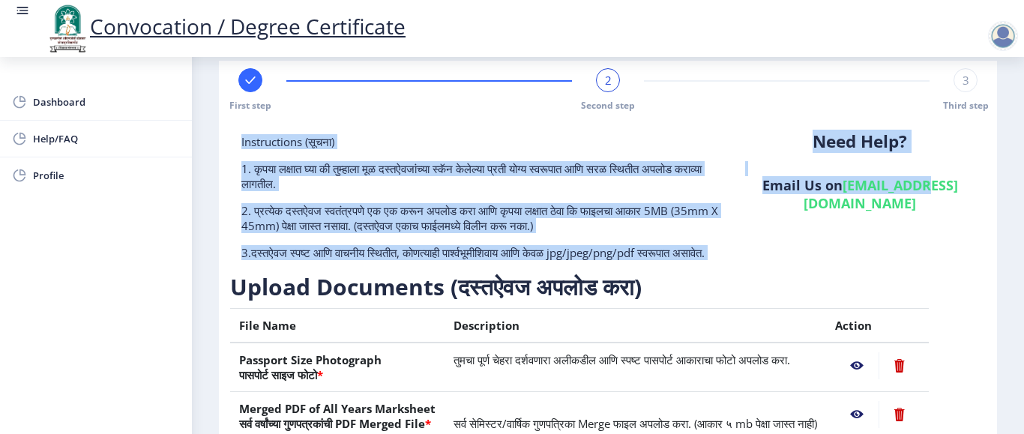
drag, startPoint x: 241, startPoint y: 144, endPoint x: 846, endPoint y: 271, distance: 618.8
click at [846, 271] on div "Instructions (सूचना) 1. कृपया लक्षात घ्या की तुम्हाला मूळ दस्तऐवजांच्या स्कॅन क…" at bounding box center [607, 366] width 755 height 464
click at [845, 270] on div "Need Help? Email Us on su.sfc@studentscenter.in" at bounding box center [860, 203] width 252 height 138
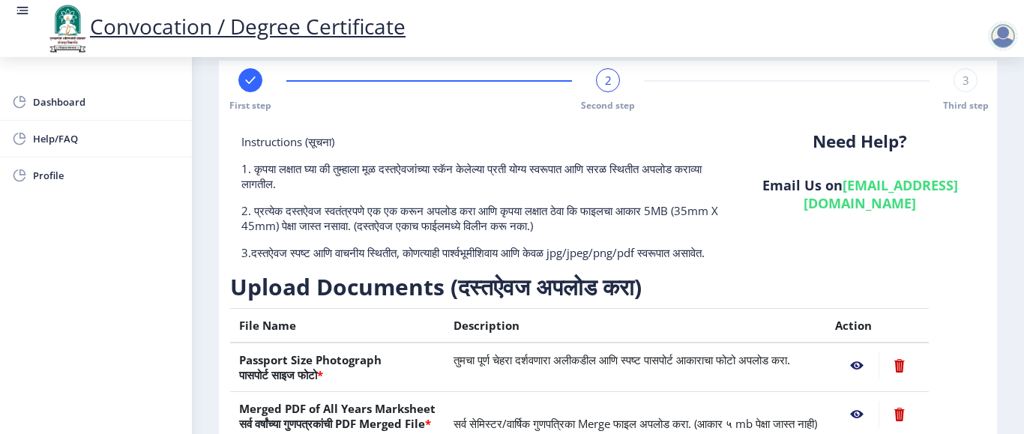
drag, startPoint x: 241, startPoint y: 145, endPoint x: 731, endPoint y: 301, distance: 514.3
click at [731, 301] on div "Instructions (सूचना) 1. कृपया लक्षात घ्या की तुम्हाला मूळ दस्तऐवजांच्या स्कॅन क…" at bounding box center [607, 366] width 755 height 464
click at [724, 301] on h3 "Upload Documents (दस्तऐवज अपलोड करा)" at bounding box center [597, 287] width 734 height 30
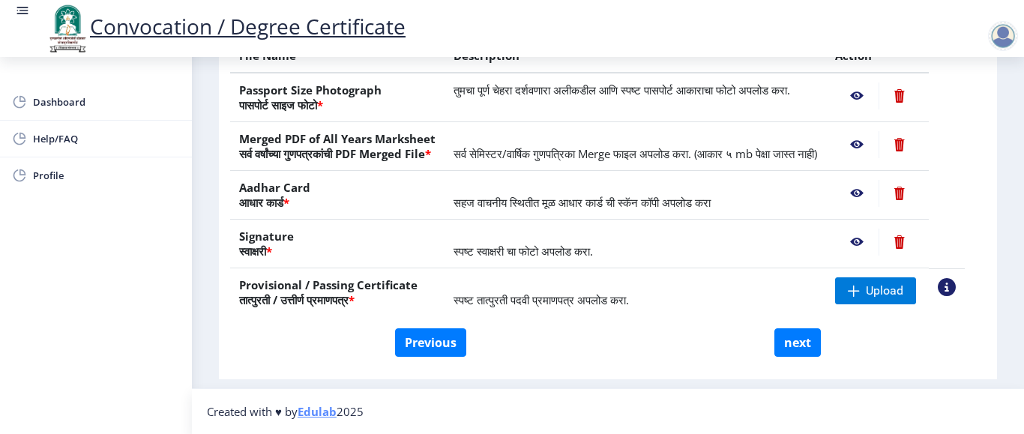
scroll to position [323, 0]
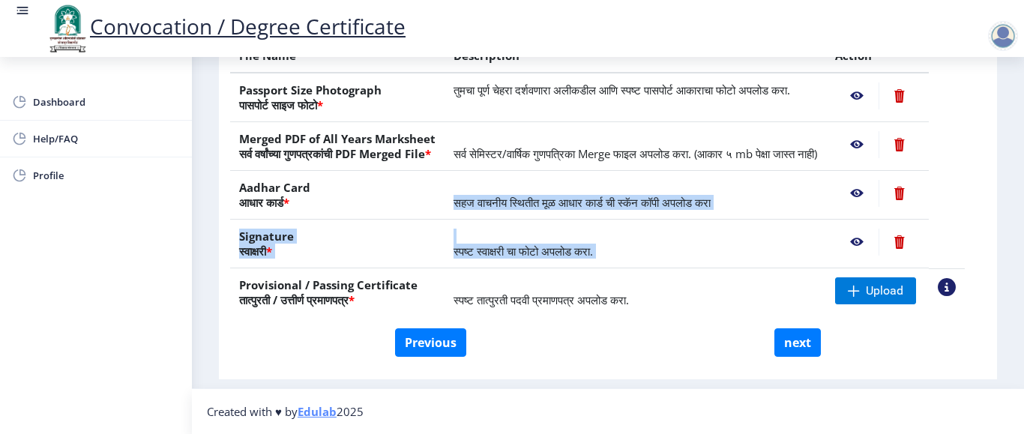
drag, startPoint x: 458, startPoint y: 203, endPoint x: 869, endPoint y: 238, distance: 412.9
click at [869, 238] on tbody "Passport Size Photograph पासपोर्ट साइज फोटो * तुमचा पूर्ण चेहरा दर्शवणारा अलीकड…" at bounding box center [597, 195] width 734 height 244
click at [645, 226] on td "स्पष्ट स्वाक्षरी चा फोटो अपलोड करा." at bounding box center [634, 244] width 381 height 49
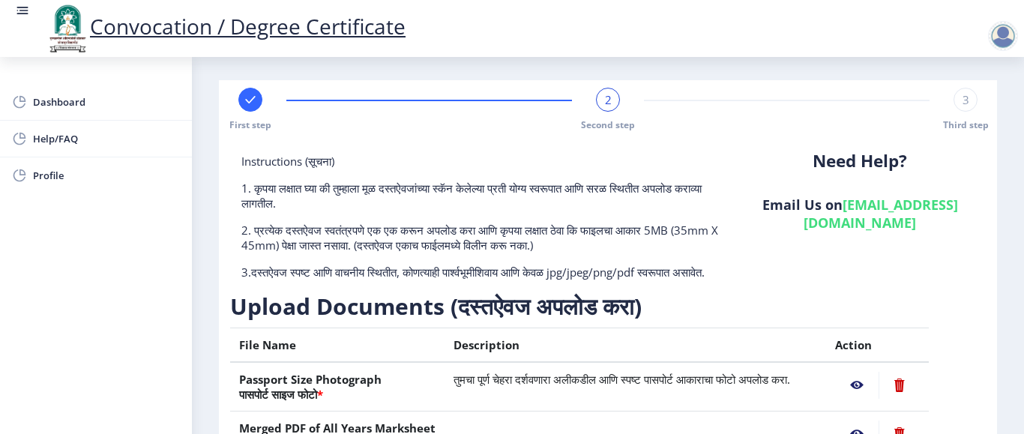
scroll to position [0, 0]
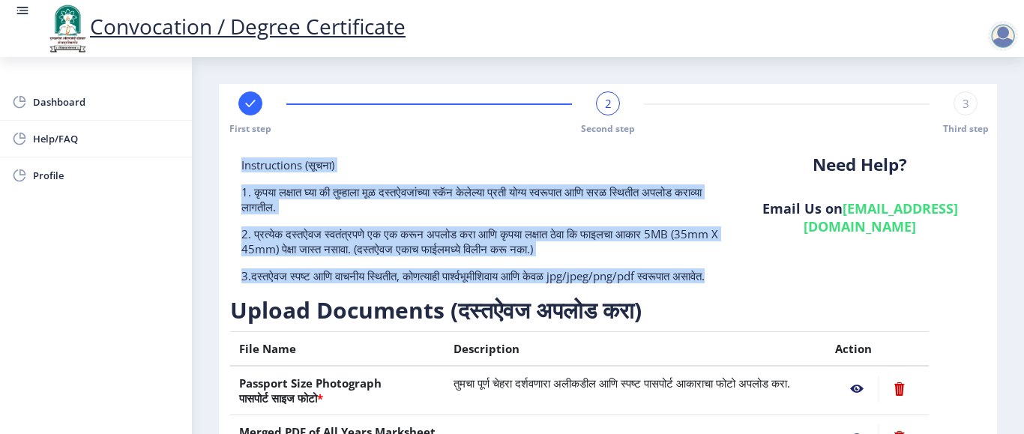
drag, startPoint x: 238, startPoint y: 164, endPoint x: 710, endPoint y: 301, distance: 491.5
click at [710, 295] on div "Instructions (सूचना) 1. कृपया लक्षात घ्या की तुम्हाला मूळ दस्तऐवजांच्या स्कॅन क…" at bounding box center [482, 226] width 504 height 138
click at [707, 295] on div "Instructions (सूचना) 1. कृपया लक्षात घ्या की तुम्हाला मूळ दस्तऐवजांच्या स्कॅन क…" at bounding box center [482, 226] width 504 height 138
click at [570, 283] on p "3.दस्तऐवज स्पष्ट आणि वाचनीय स्थितीत, कोणत्याही पार्श्वभूमीशिवाय आणि केवळ jpg/jp…" at bounding box center [481, 275] width 481 height 15
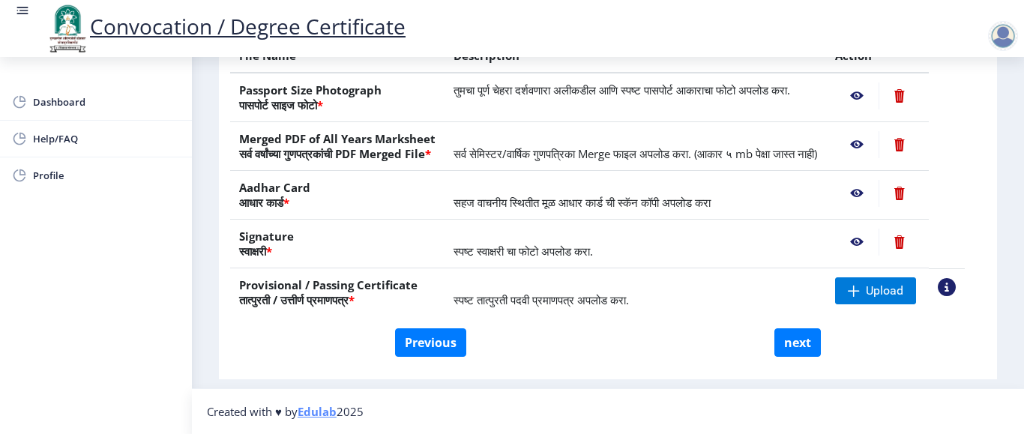
scroll to position [323, 0]
click at [545, 298] on span "स्पष्ट तात्पुरती पदवी प्रमाणपत्र अपलोड करा." at bounding box center [540, 299] width 175 height 15
drag, startPoint x: 235, startPoint y: 285, endPoint x: 375, endPoint y: 307, distance: 142.7
click at [375, 307] on th "Provisional / Passing Certificate तात्पुरती / उत्तीर्ण प्रमाणपत्र *" at bounding box center [337, 292] width 214 height 49
click at [356, 250] on th "Signature स्वाक्षरी *" at bounding box center [337, 244] width 214 height 49
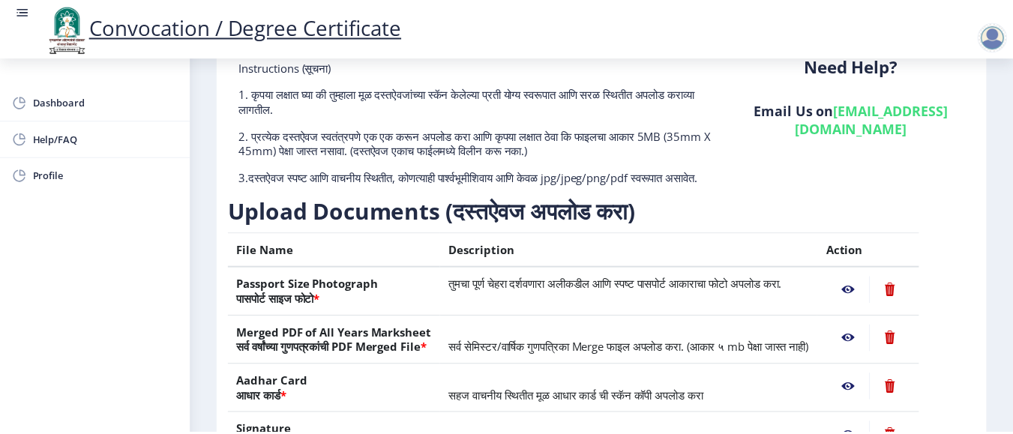
scroll to position [248, 0]
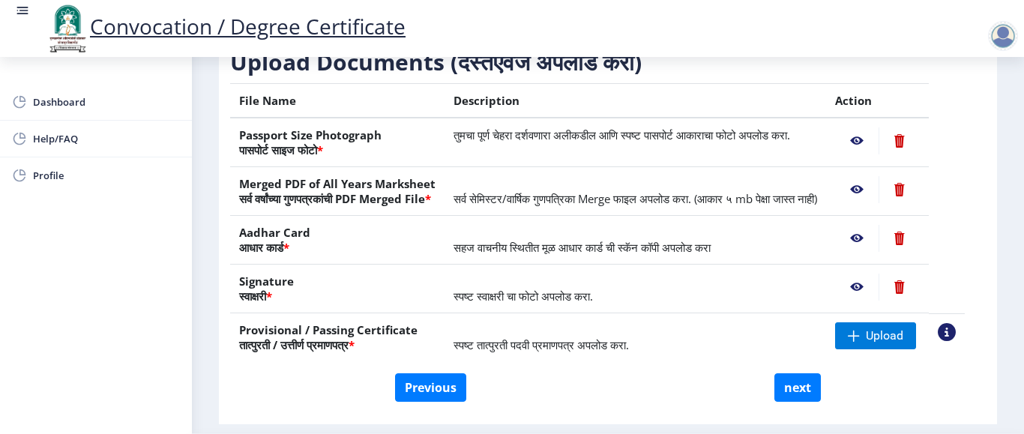
click at [872, 301] on nb-action at bounding box center [856, 287] width 43 height 27
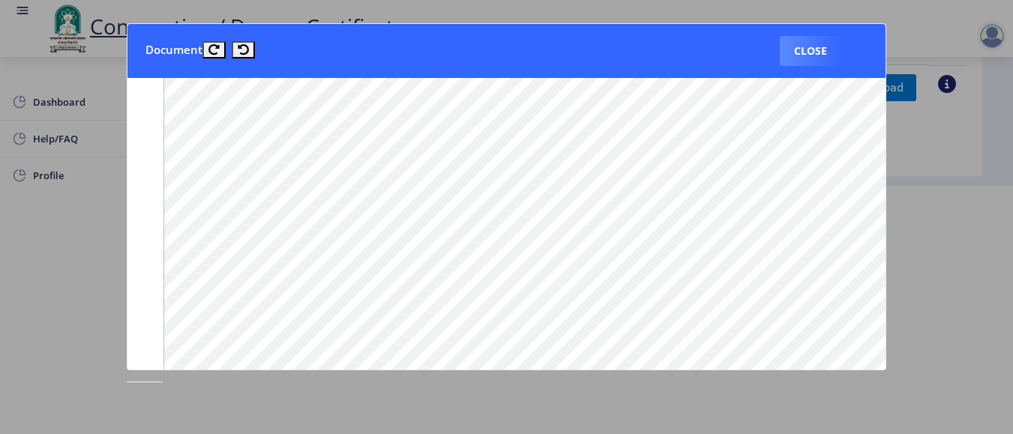
scroll to position [590, 0]
click at [209, 53] on icon at bounding box center [213, 49] width 11 height 11
click at [241, 46] on icon at bounding box center [243, 49] width 11 height 11
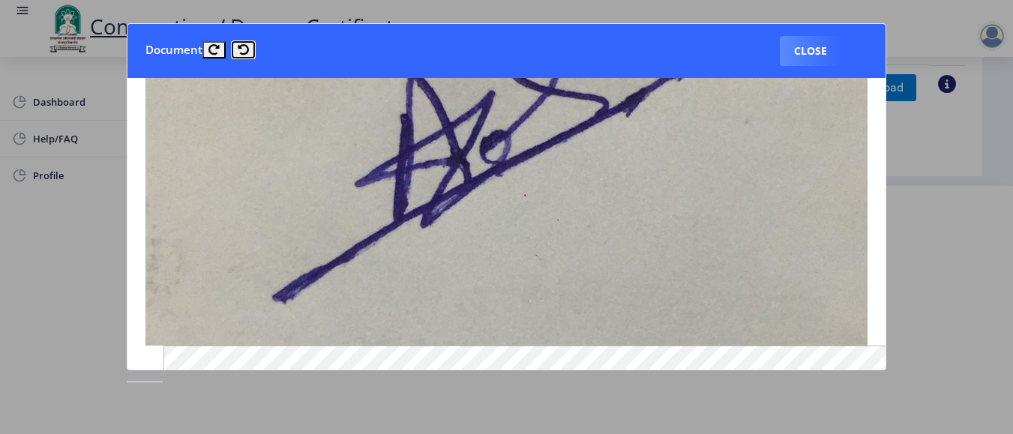
scroll to position [0, 0]
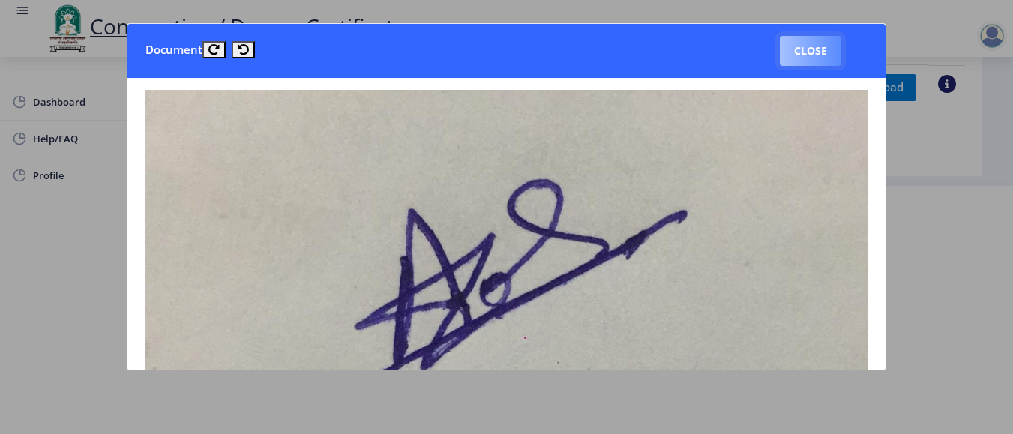
click at [800, 60] on button "Close" at bounding box center [809, 51] width 61 height 30
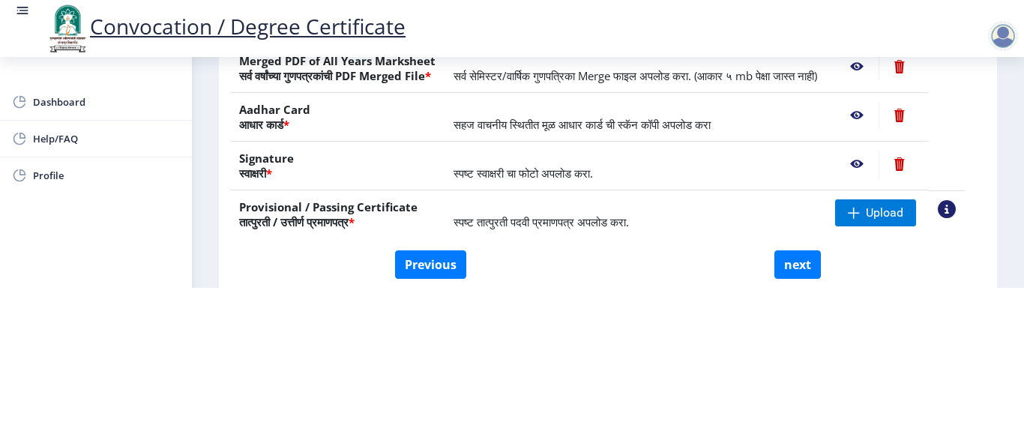
scroll to position [75, 0]
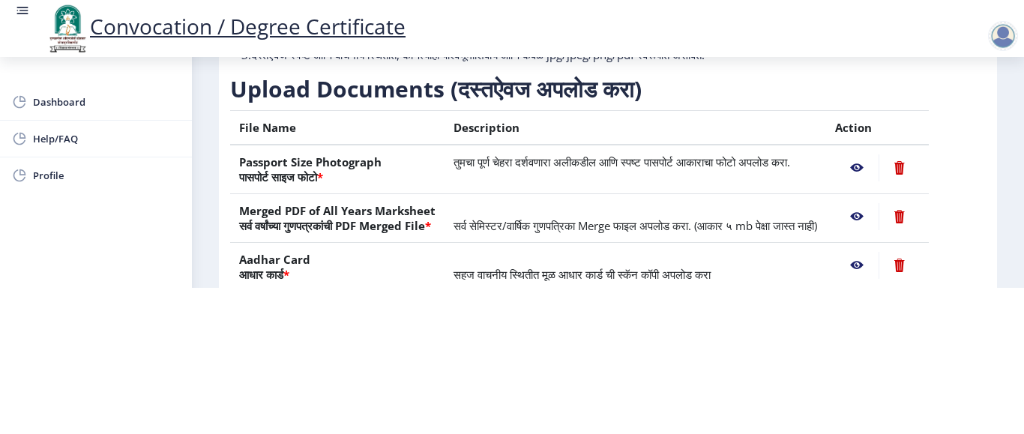
click at [870, 154] on nb-action at bounding box center [856, 167] width 43 height 27
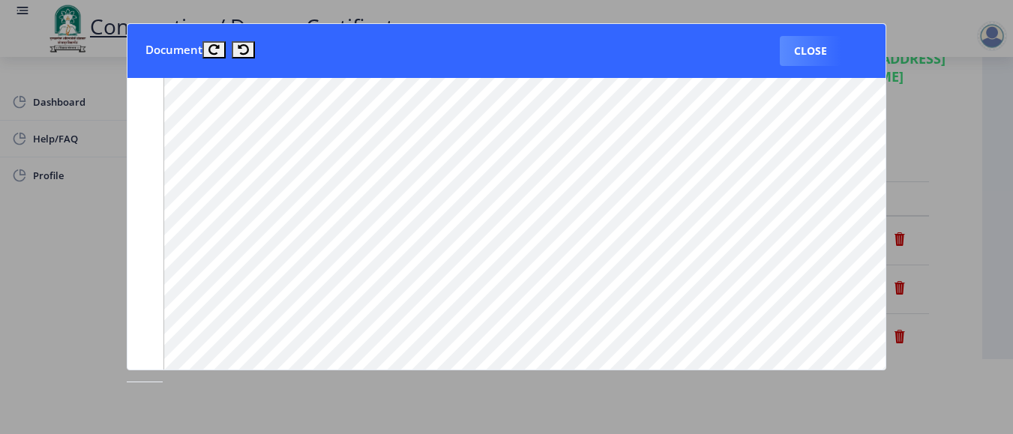
scroll to position [1240, 0]
click at [980, 150] on div at bounding box center [506, 217] width 1013 height 434
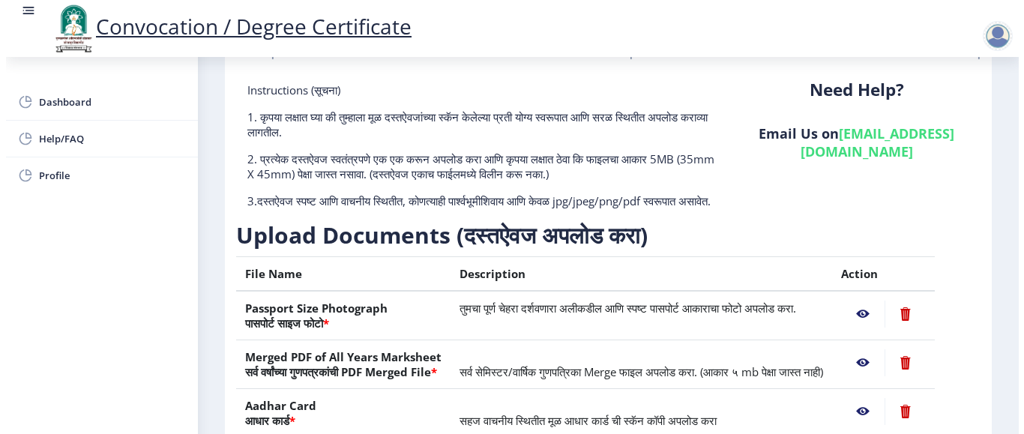
scroll to position [75, 0]
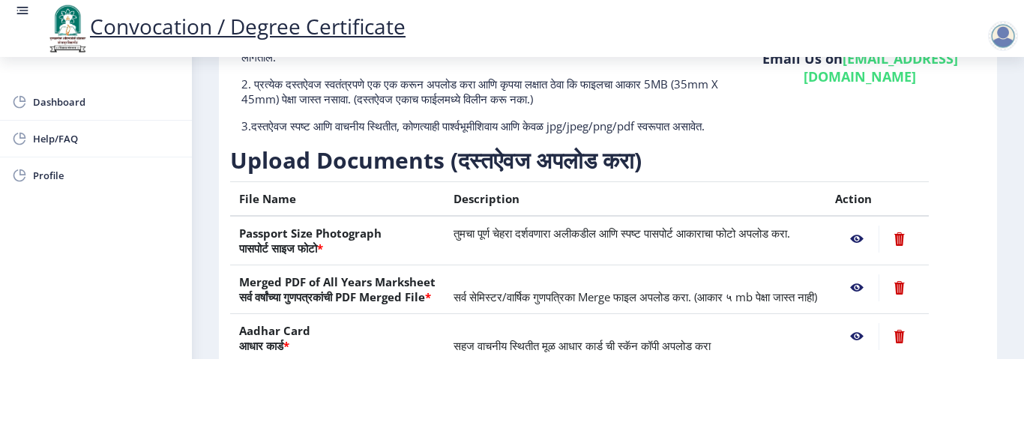
click at [871, 296] on nb-action at bounding box center [856, 287] width 43 height 27
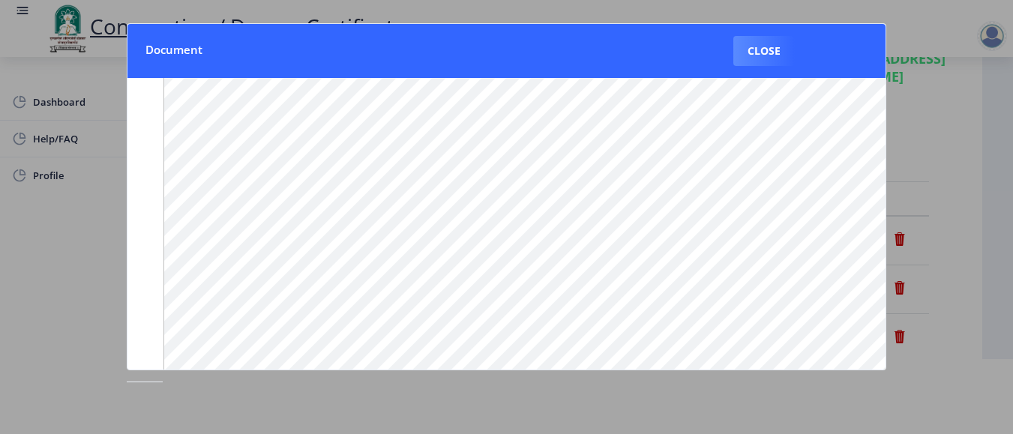
scroll to position [264, 0]
click at [986, 233] on div at bounding box center [506, 217] width 1013 height 434
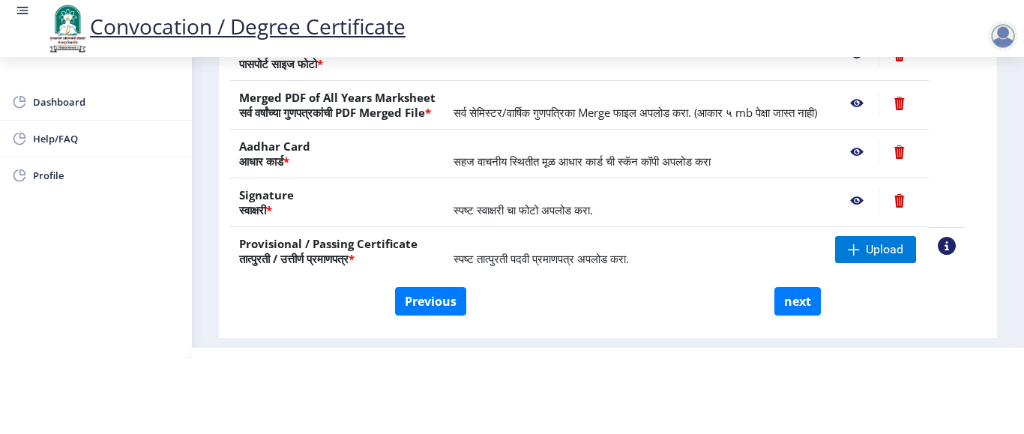
scroll to position [300, 0]
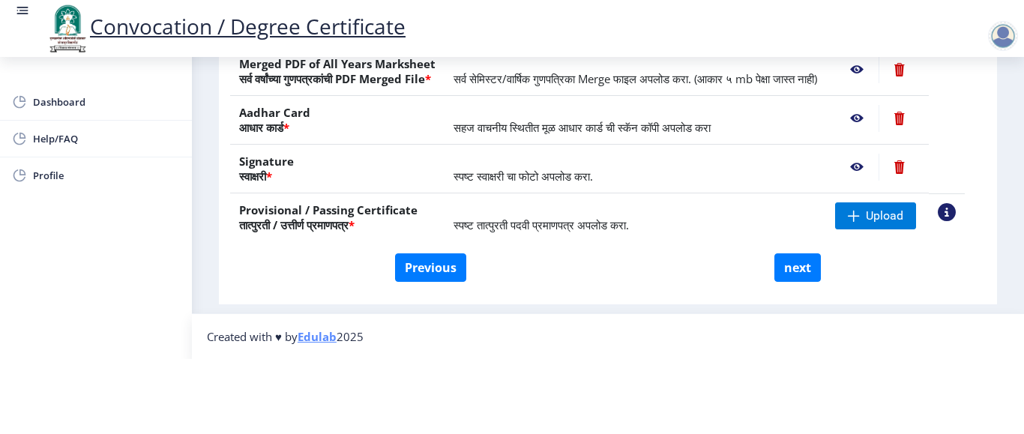
click at [876, 181] on nb-action at bounding box center [856, 167] width 43 height 27
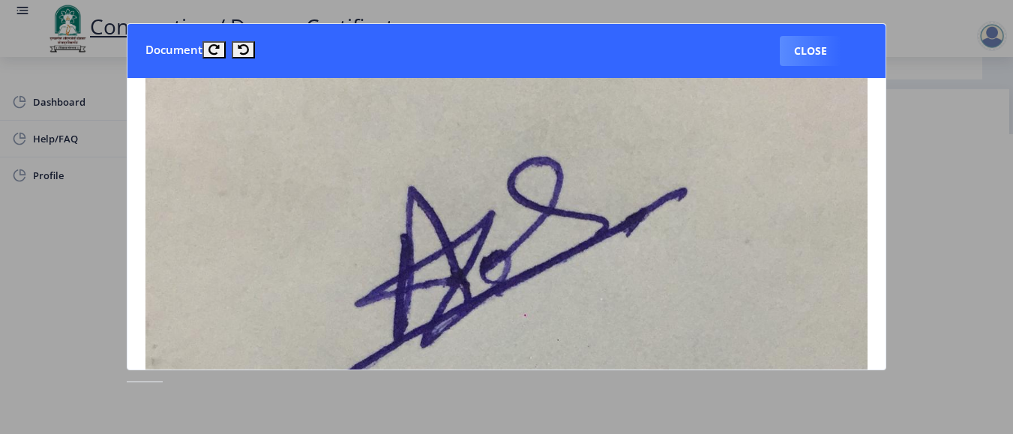
scroll to position [0, 0]
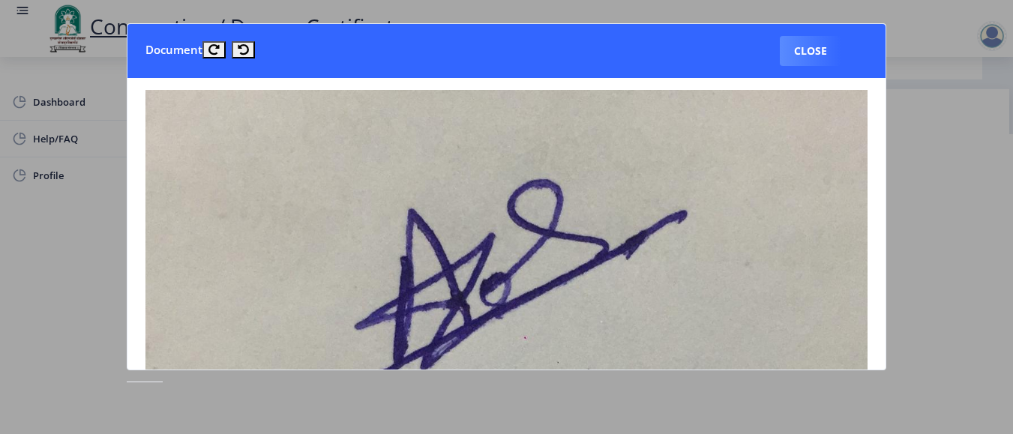
click at [957, 227] on div at bounding box center [506, 217] width 1013 height 434
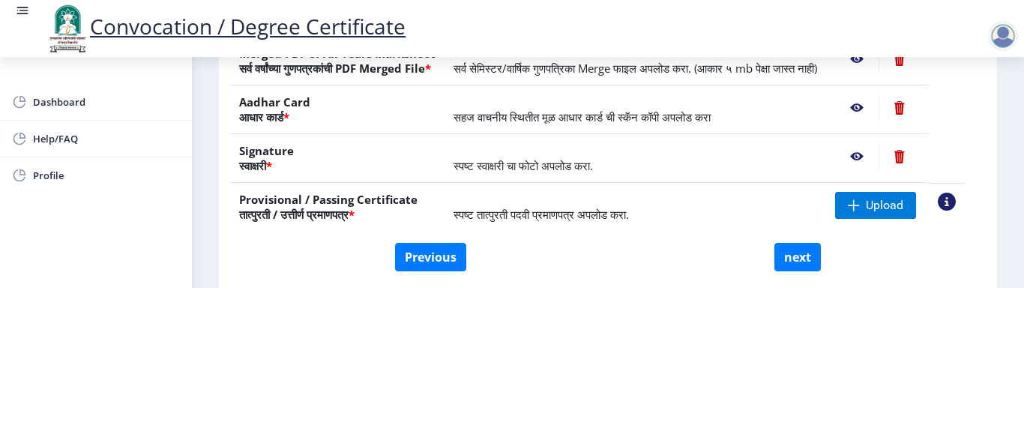
scroll to position [150, 0]
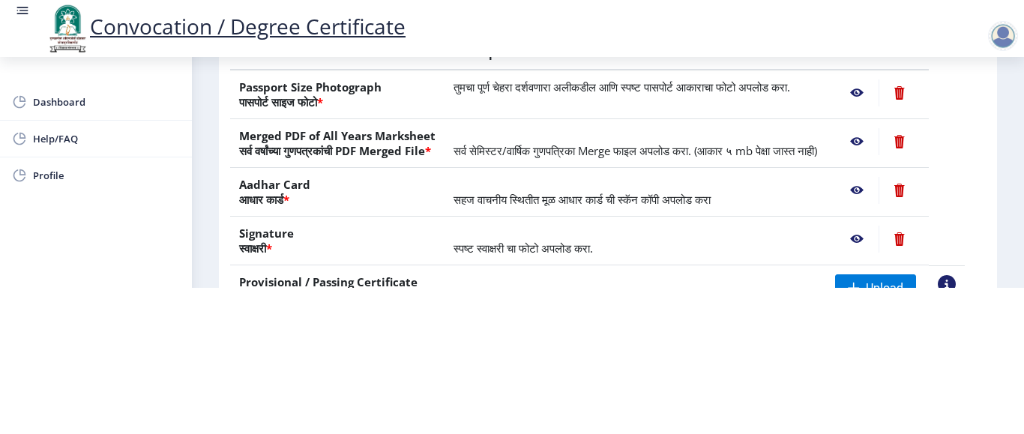
click at [870, 185] on nb-action at bounding box center [856, 190] width 43 height 27
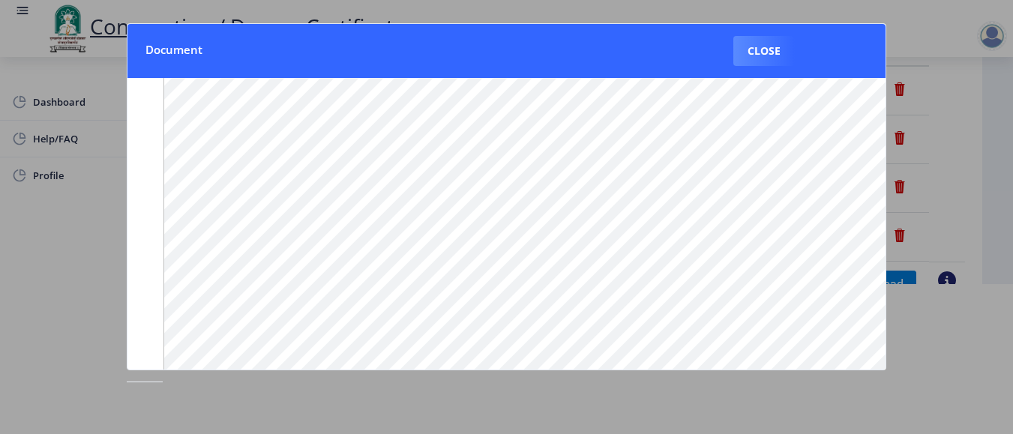
scroll to position [0, 0]
click at [976, 223] on div at bounding box center [506, 217] width 1013 height 434
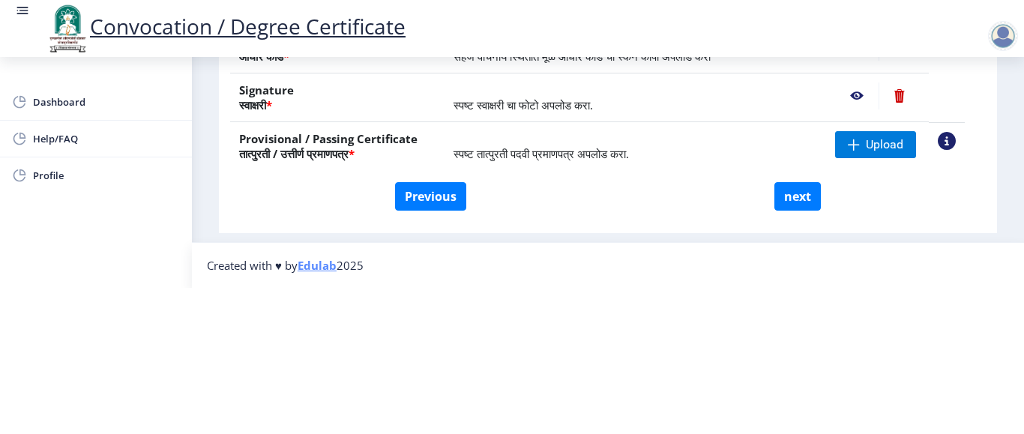
scroll to position [323, 0]
click at [524, 146] on span "स्पष्ट तात्पुरती पदवी प्रमाणपत्र अपलोड करा." at bounding box center [540, 153] width 175 height 15
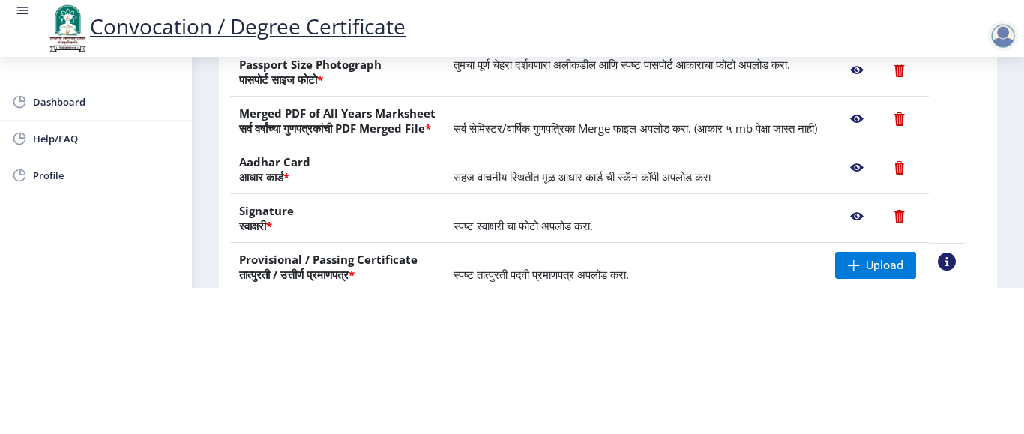
scroll to position [173, 0]
click at [872, 131] on nb-action at bounding box center [856, 118] width 43 height 27
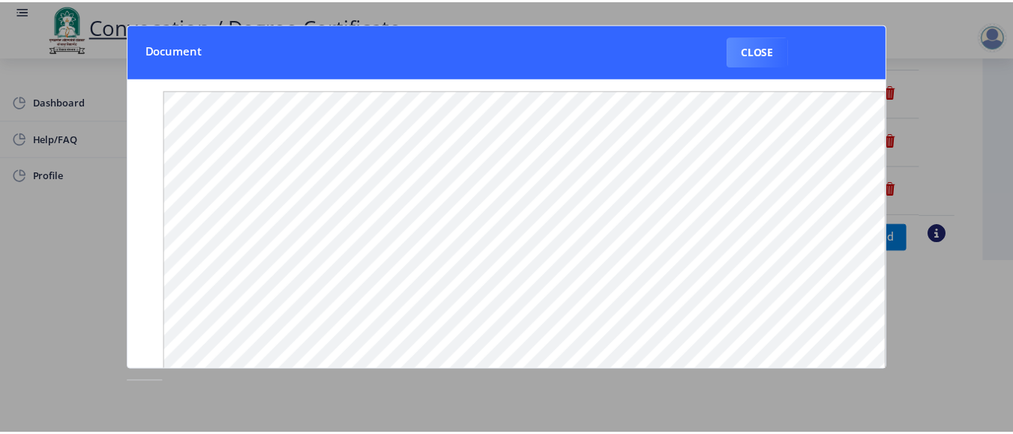
scroll to position [0, 0]
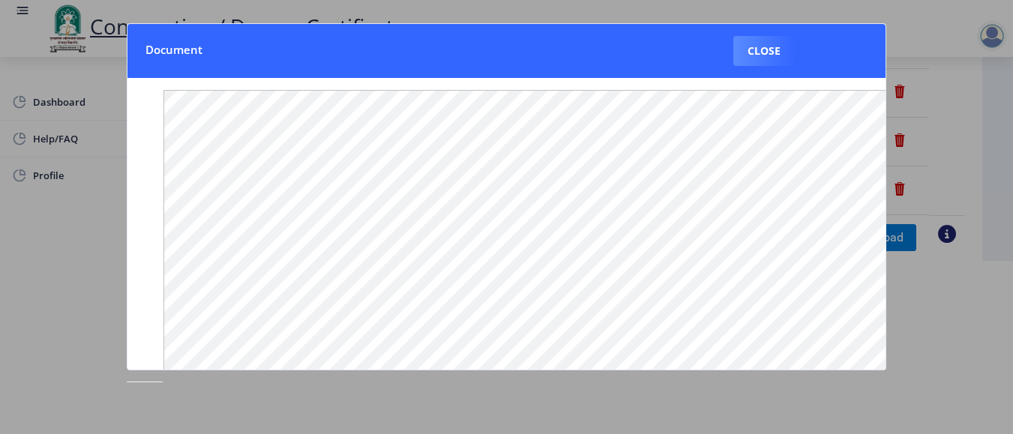
click at [75, 195] on div at bounding box center [506, 217] width 1013 height 434
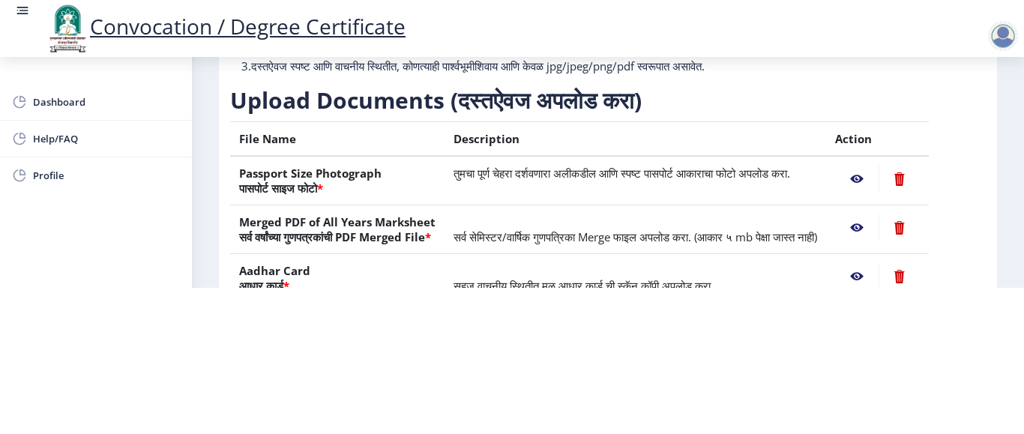
scroll to position [150, 0]
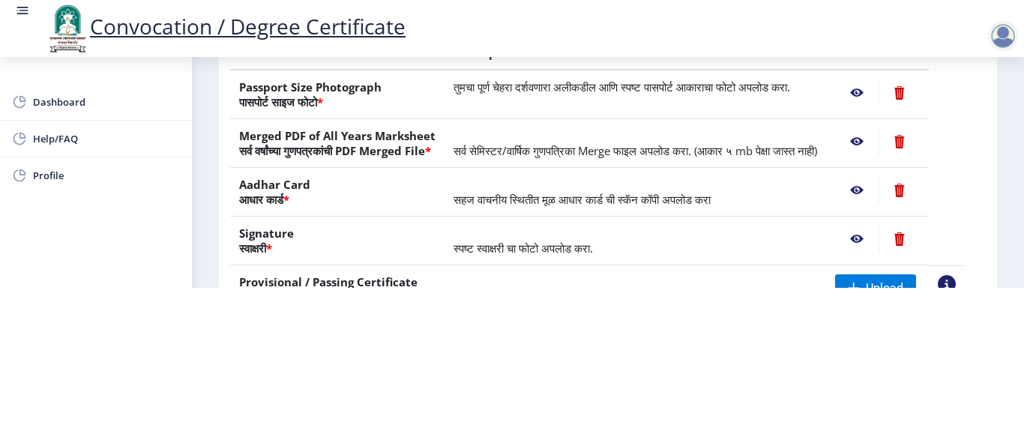
click at [869, 128] on nb-action at bounding box center [856, 141] width 43 height 27
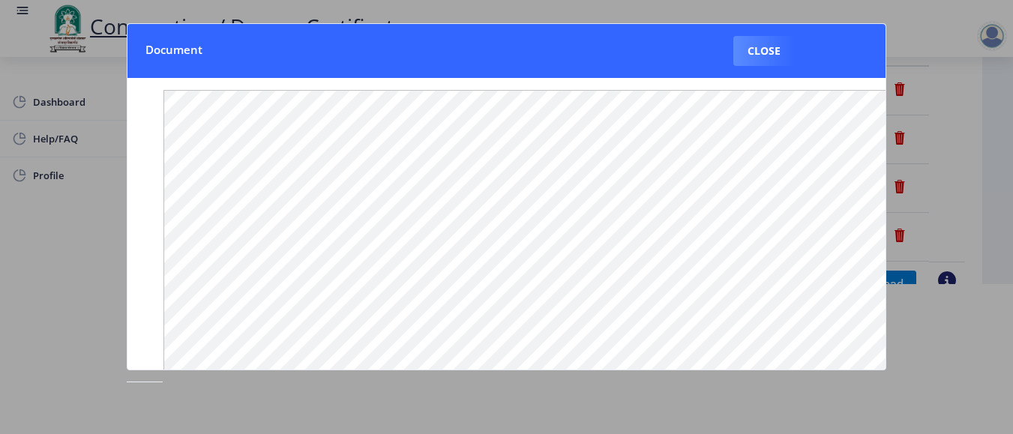
click at [974, 221] on div at bounding box center [506, 217] width 1013 height 434
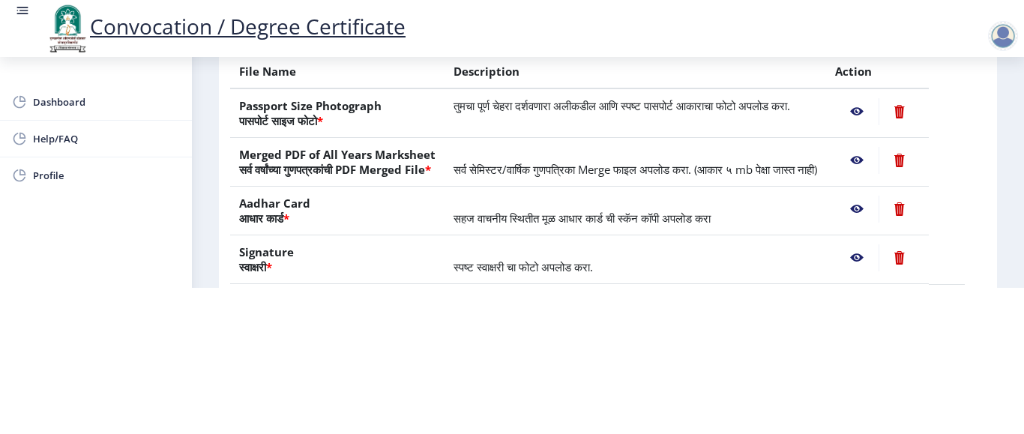
scroll to position [150, 0]
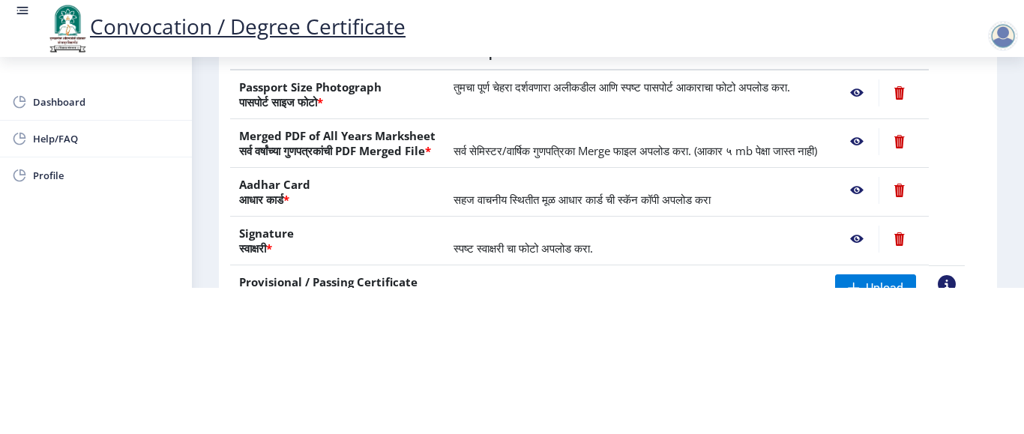
click at [873, 151] on nb-action at bounding box center [856, 141] width 43 height 27
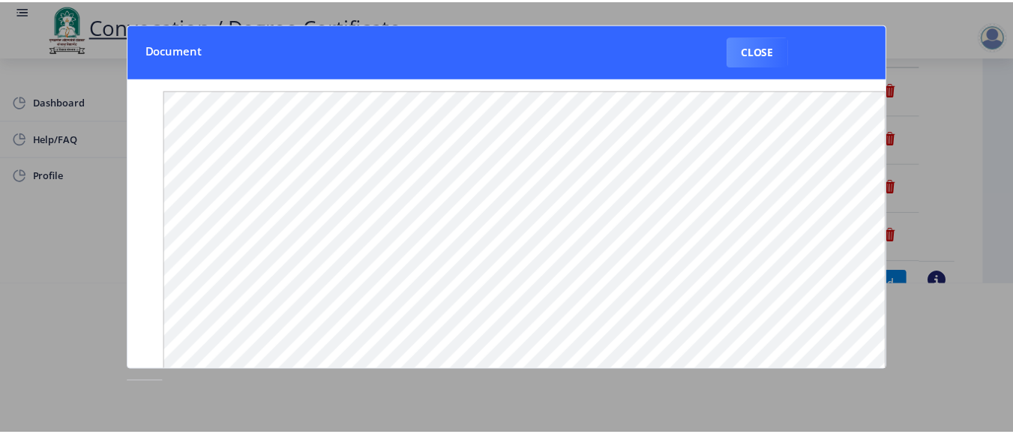
scroll to position [0, 0]
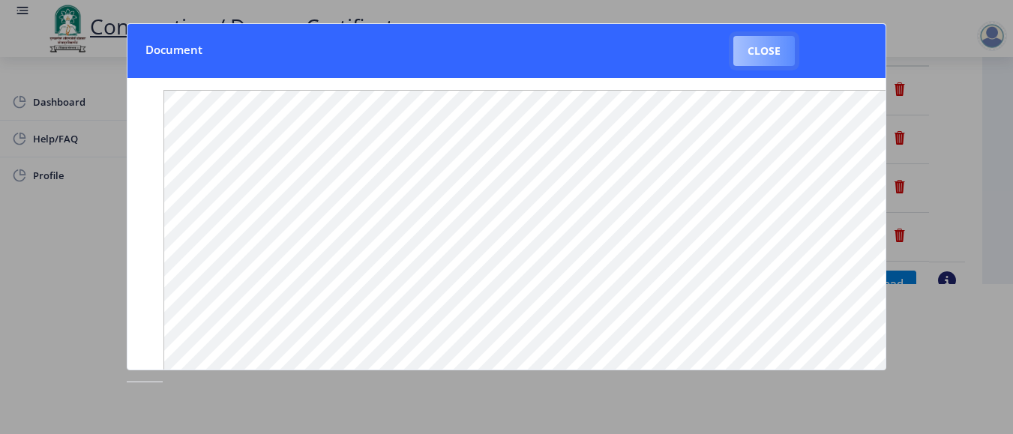
click at [743, 49] on button "Close" at bounding box center [763, 51] width 61 height 30
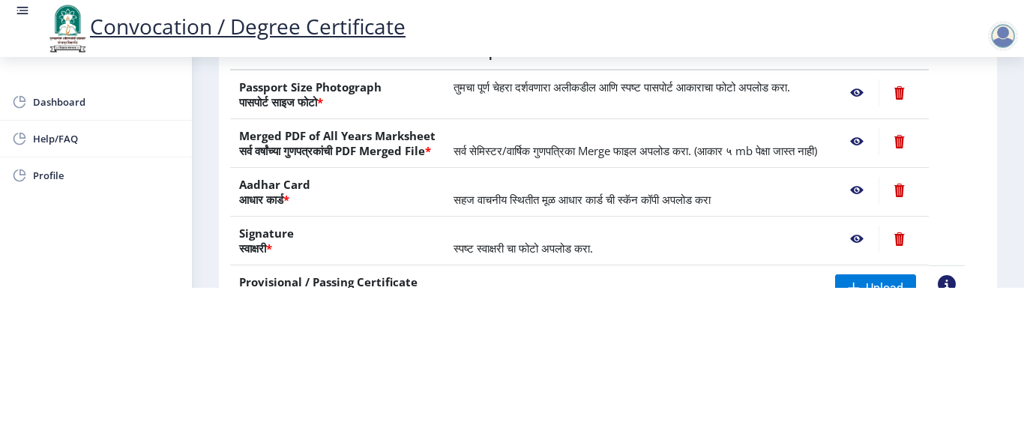
scroll to position [323, 0]
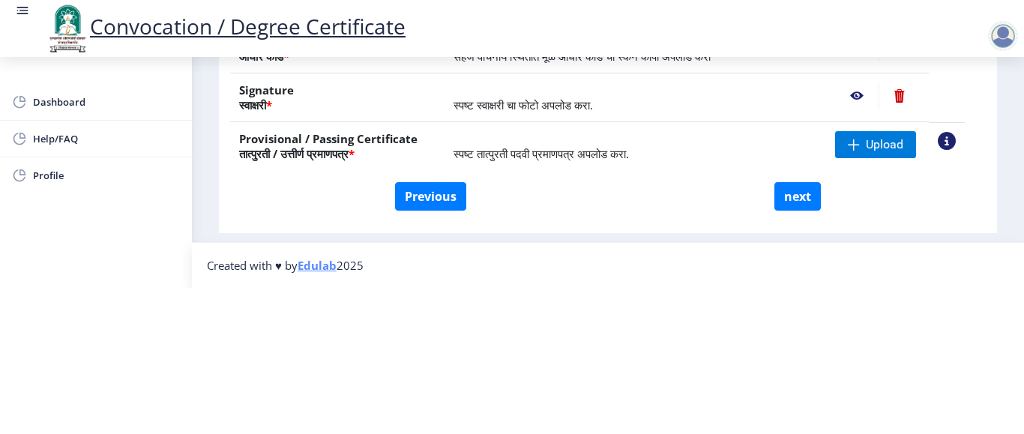
click at [371, 151] on th "Provisional / Passing Certificate तात्पुरती / उत्तीर्ण प्रमाणपत्र *" at bounding box center [337, 146] width 214 height 49
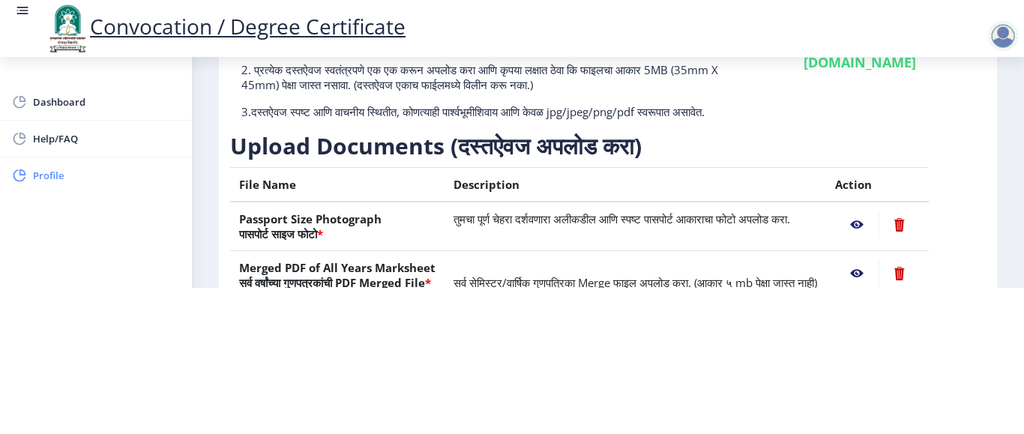
scroll to position [0, 0]
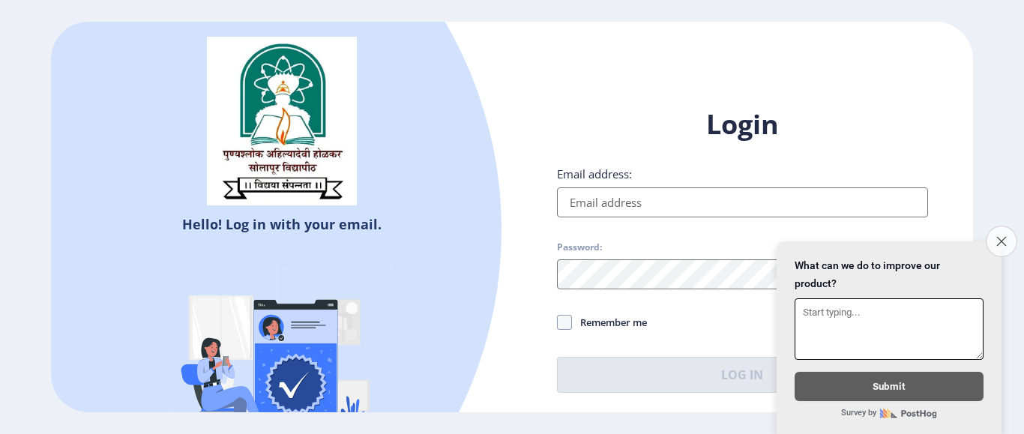
click at [1003, 236] on icon "Close survey" at bounding box center [1001, 241] width 10 height 10
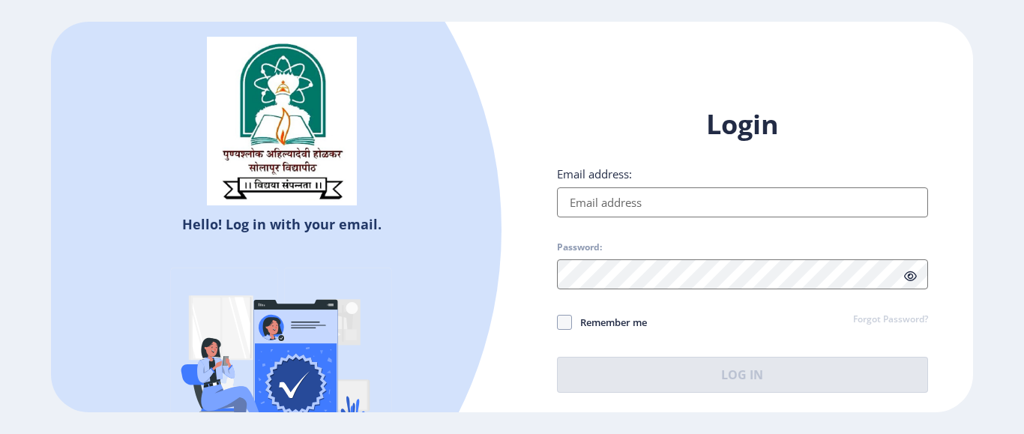
click at [574, 58] on div "Hello! Log in with your email. Don't have an account? Register Login Email addr…" at bounding box center [511, 217] width 921 height 390
